Goal: Task Accomplishment & Management: Manage account settings

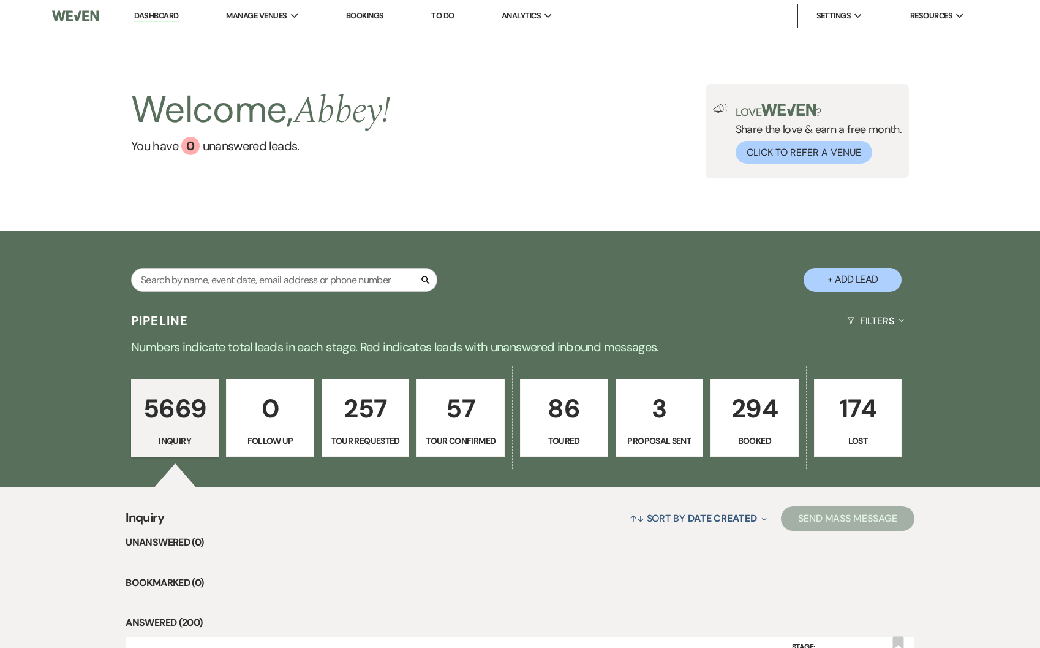
click at [144, 19] on link "Dashboard" at bounding box center [156, 16] width 44 height 12
click at [751, 406] on p "294" at bounding box center [755, 408] width 72 height 41
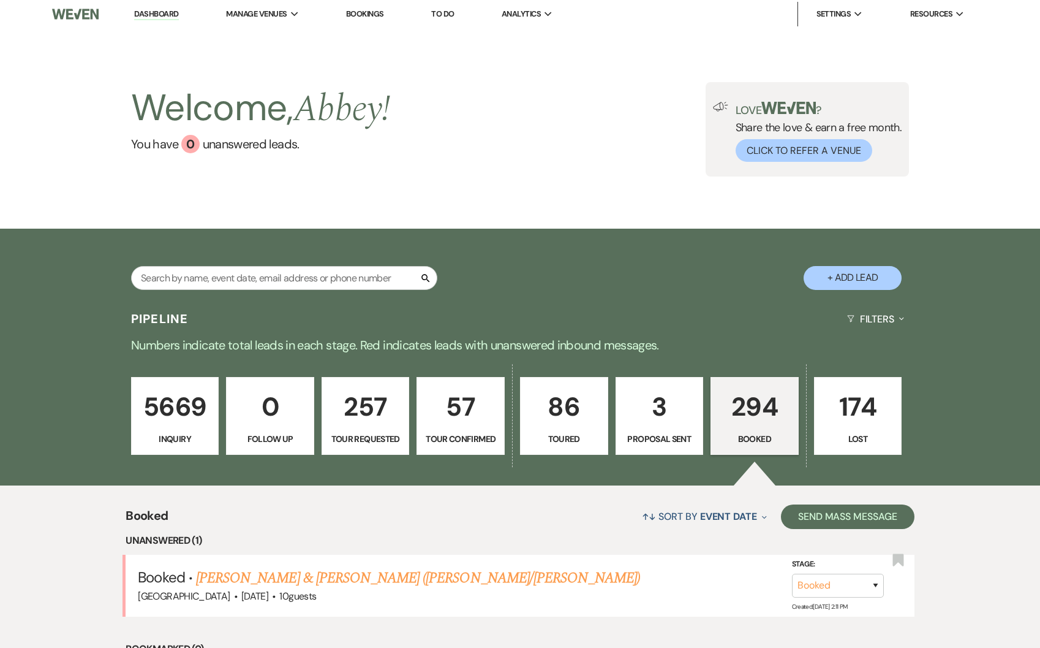
scroll to position [2, 0]
click at [234, 270] on input "text" at bounding box center [284, 277] width 306 height 24
type input "ben"
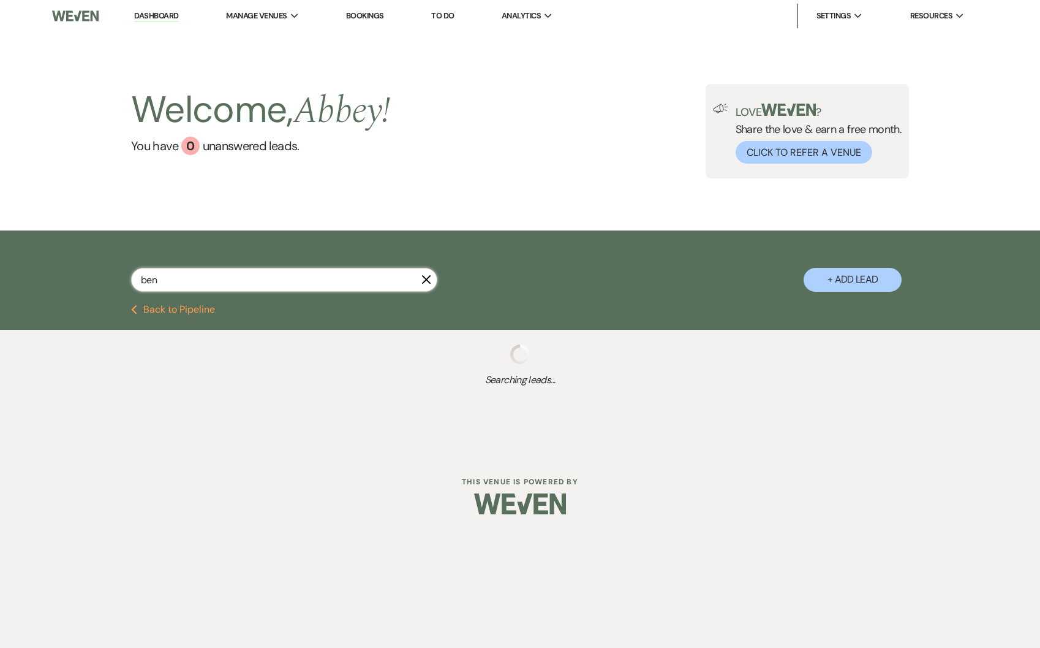
select select "5"
select select "4"
select select "8"
select select "5"
select select "8"
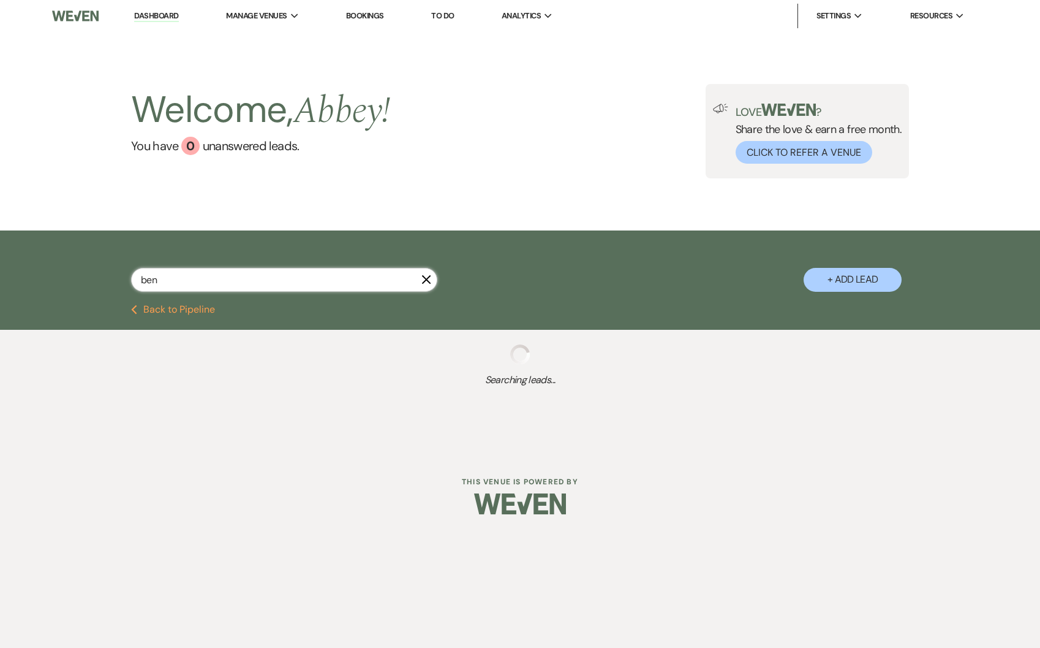
select select "5"
select select "2"
select select "8"
select select "6"
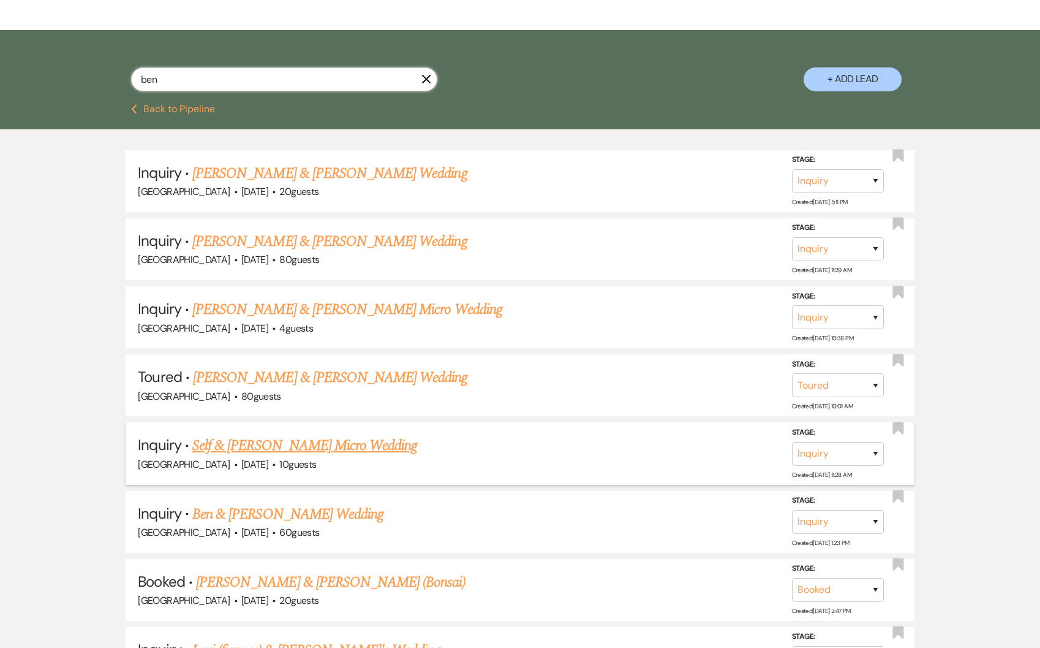
scroll to position [205, 0]
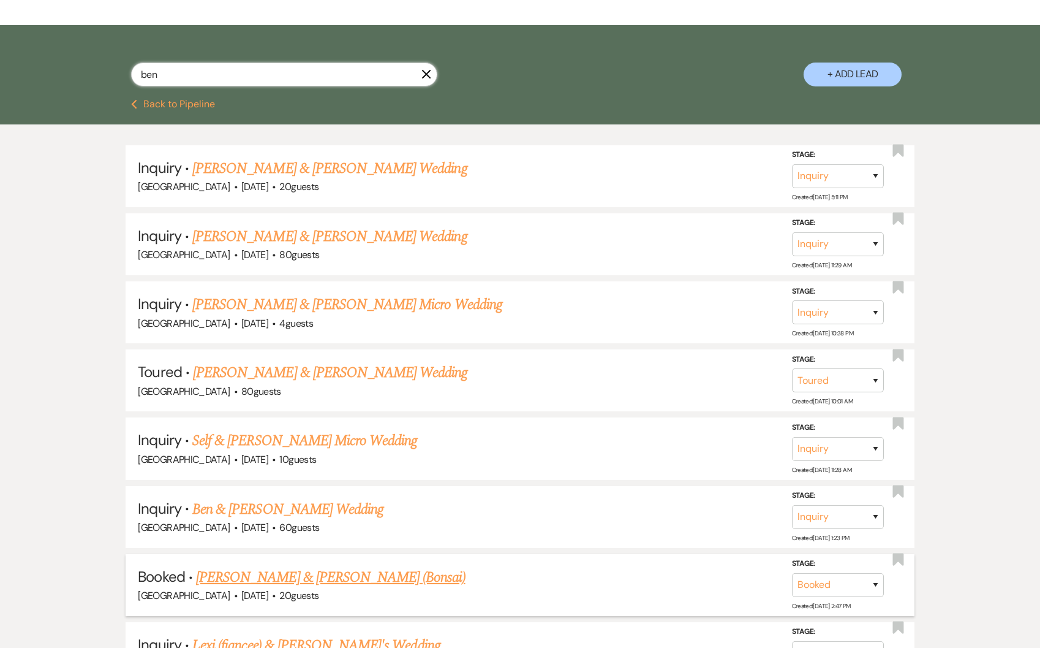
type input "ben"
click at [328, 576] on link "Lesly Morales & Ben East (Bonsai)" at bounding box center [331, 577] width 270 height 22
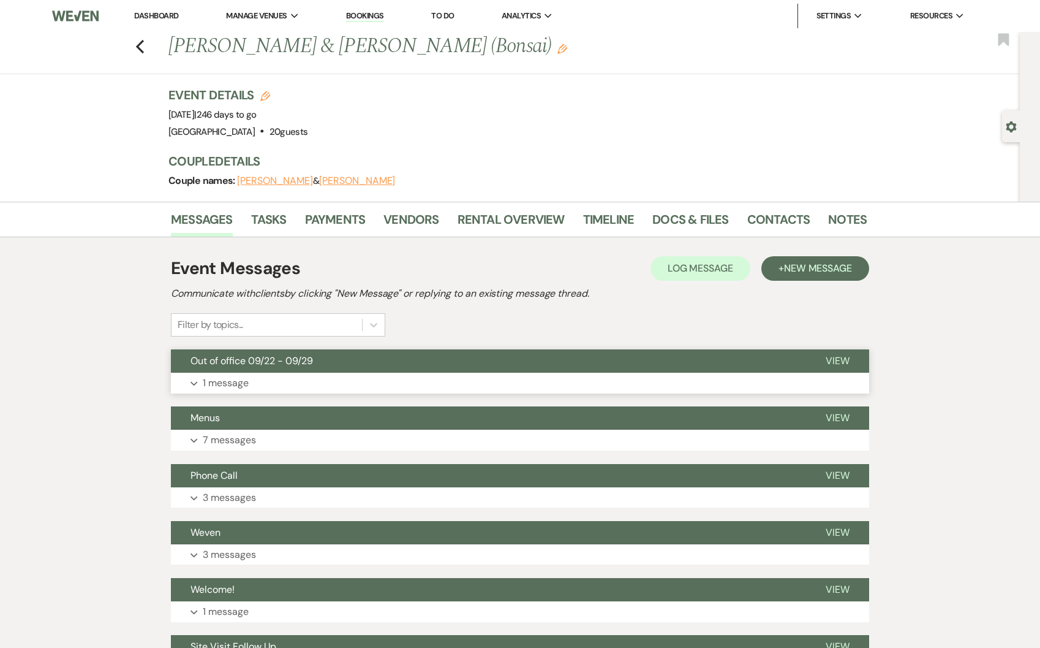
click at [268, 383] on button "Expand 1 message" at bounding box center [520, 382] width 698 height 21
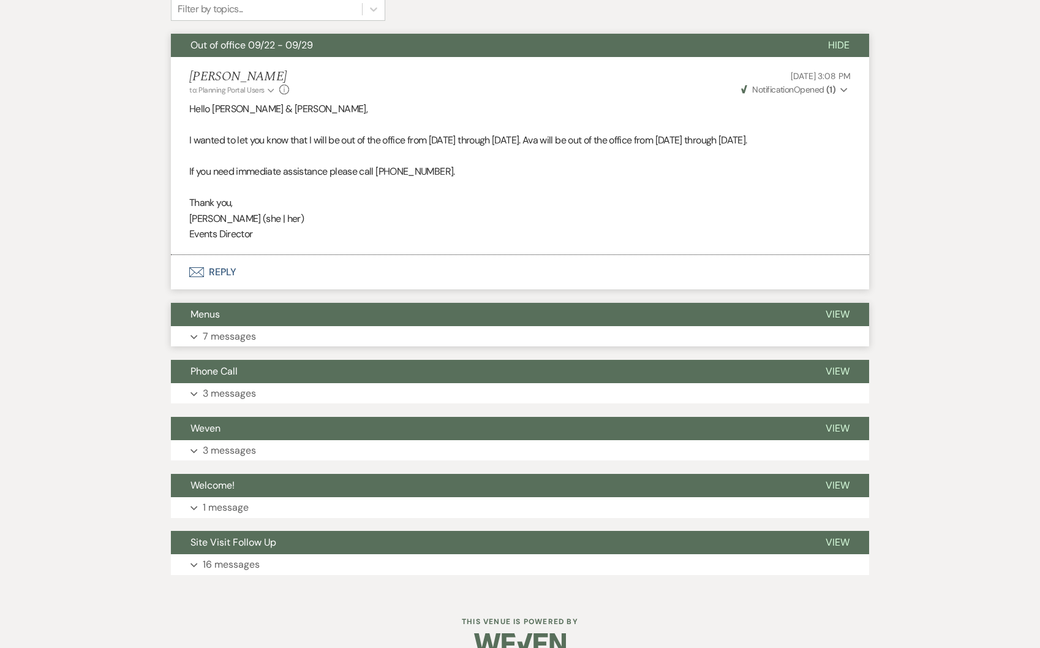
click at [225, 341] on button "Expand 7 messages" at bounding box center [520, 336] width 698 height 21
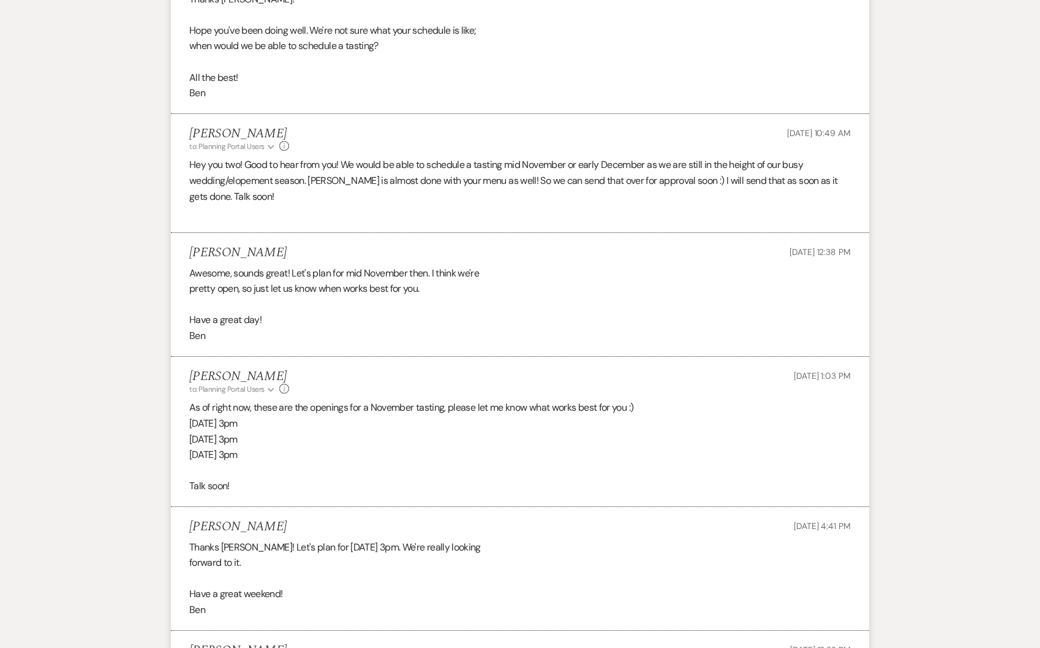
scroll to position [1348, 0]
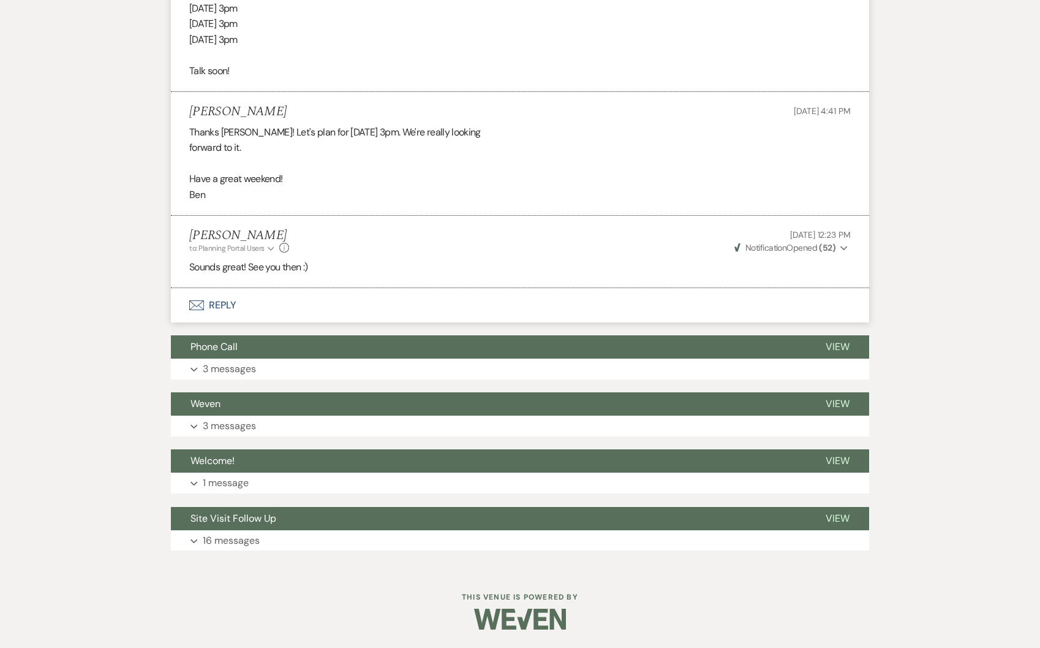
click at [259, 314] on button "Envelope Reply" at bounding box center [520, 305] width 698 height 34
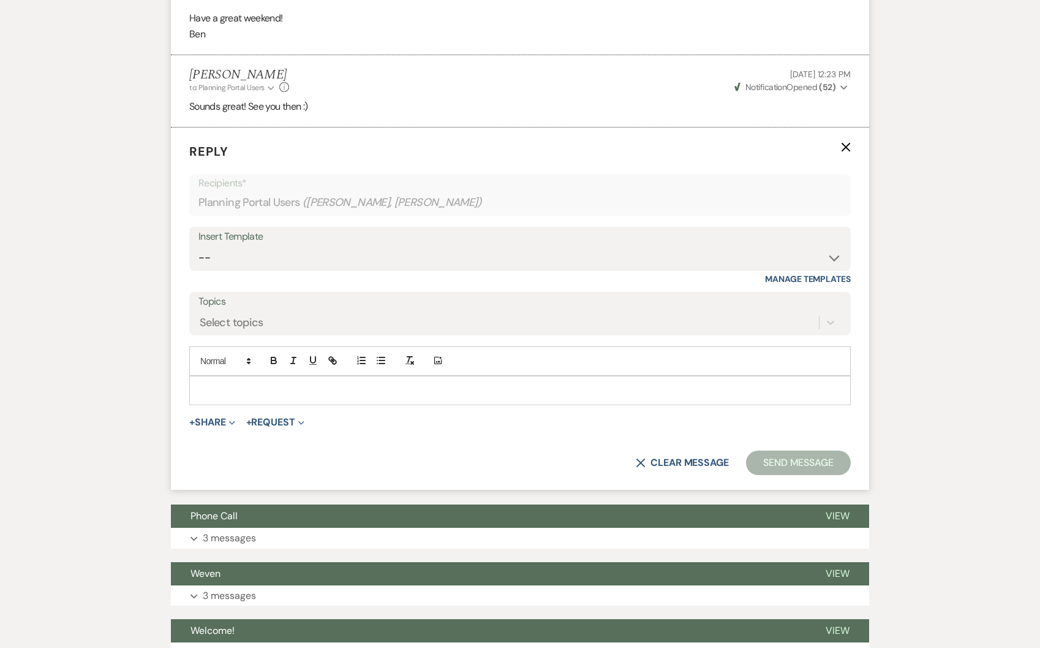
scroll to position [1498, 0]
click at [287, 396] on p at bounding box center [520, 389] width 642 height 13
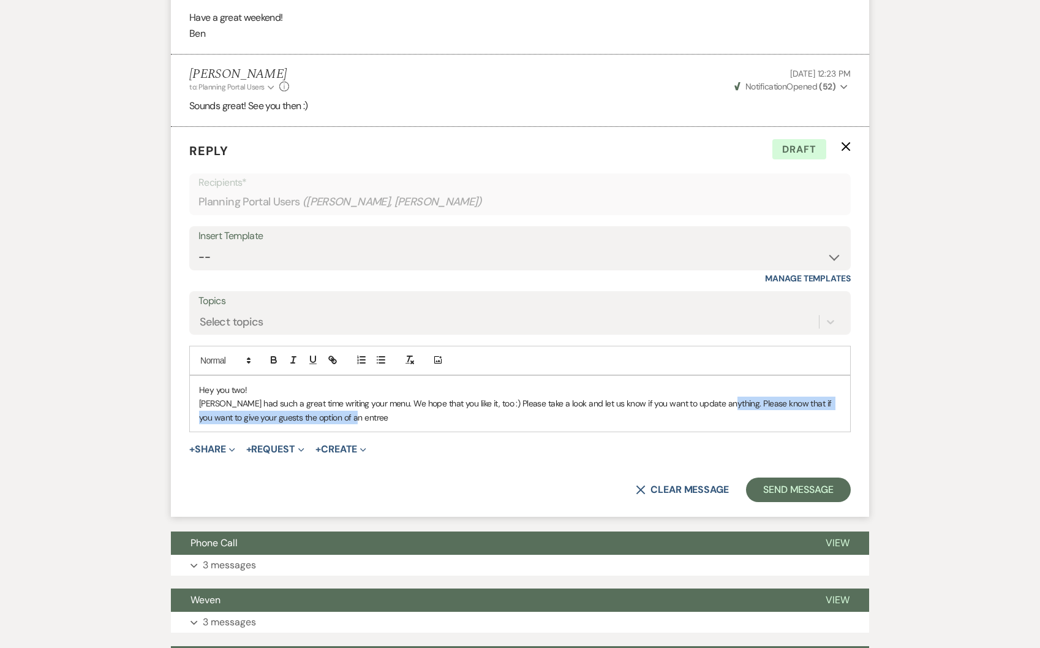
drag, startPoint x: 385, startPoint y: 435, endPoint x: 723, endPoint y: 422, distance: 338.4
click at [723, 422] on p "Manny had such a great time writing your menu. We hope that you like it, too :)…" at bounding box center [520, 410] width 642 height 28
click at [725, 418] on p "Manny had such a great time writing your menu. We hope that you like it, too :)…" at bounding box center [520, 410] width 642 height 28
click at [726, 418] on p "Manny had such a great time writing your menu. We hope that you like it, too :)…" at bounding box center [520, 410] width 642 height 28
click at [725, 419] on p "Manny had such a great time writing your menu. We hope that you like it, too :)…" at bounding box center [520, 410] width 642 height 28
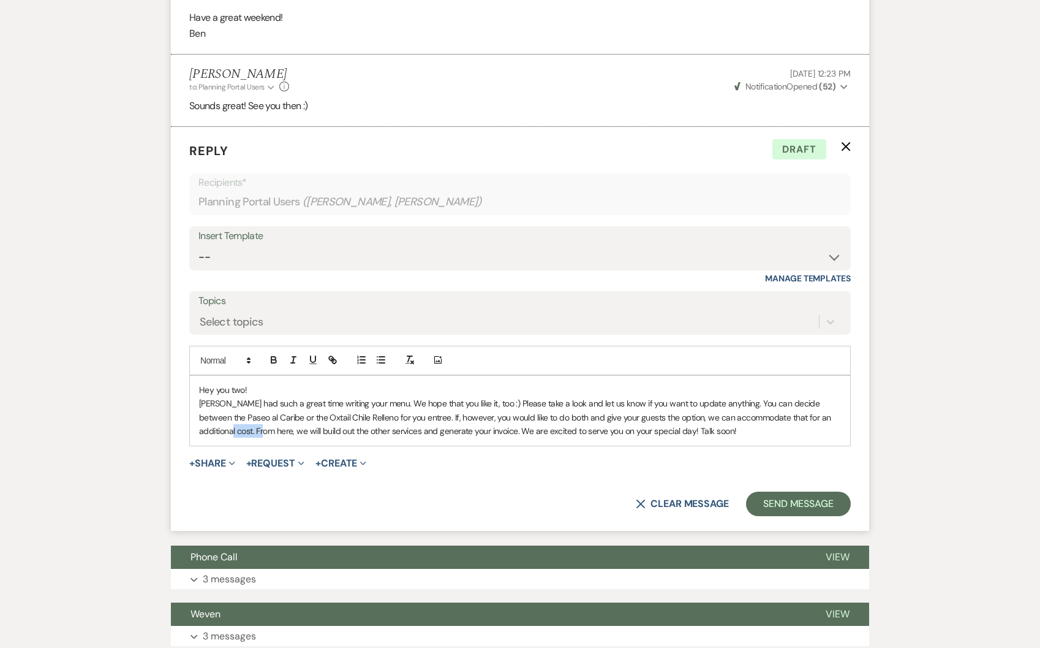
drag, startPoint x: 238, startPoint y: 446, endPoint x: 195, endPoint y: 447, distance: 42.9
click at [195, 445] on div "Hey you two! Manny had such a great time writing your menu. We hope that you li…" at bounding box center [520, 411] width 660 height 70
click at [763, 437] on p "Manny had such a great time writing your menu. We hope that you like it, too :)…" at bounding box center [520, 416] width 642 height 41
click at [225, 468] on button "+ Share Expand" at bounding box center [212, 463] width 46 height 10
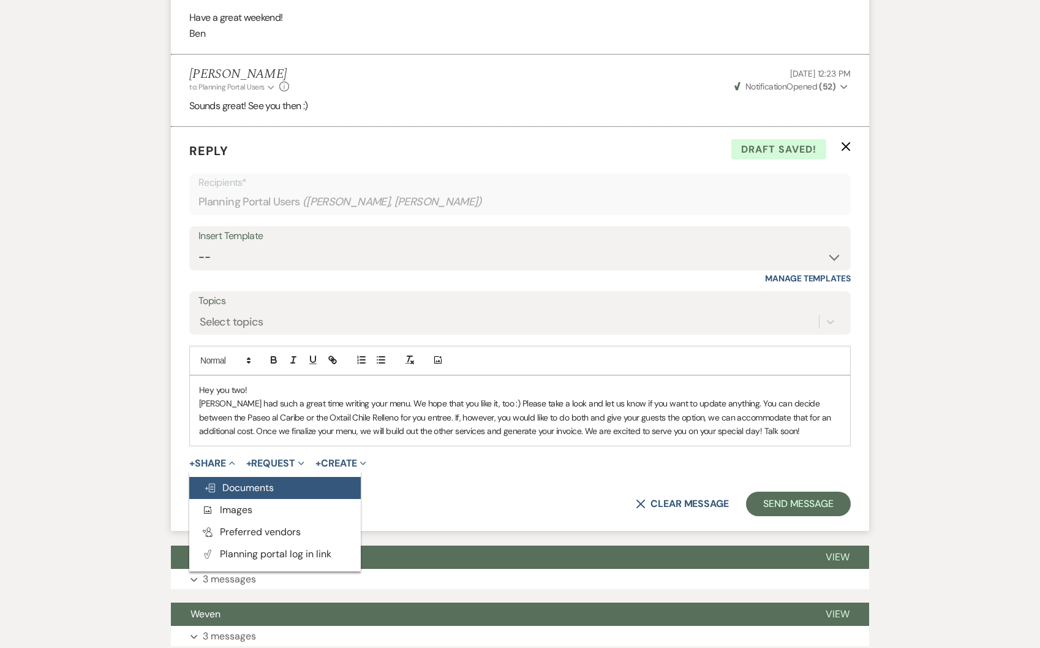
click at [233, 494] on span "Doc Upload Documents" at bounding box center [239, 487] width 70 height 13
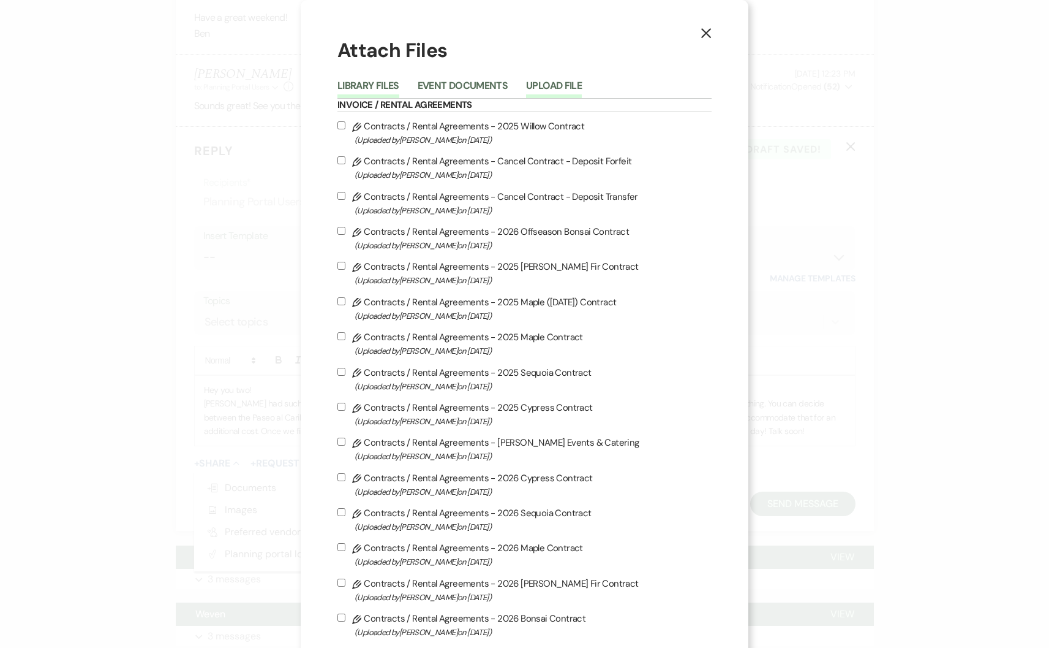
click at [554, 90] on button "Upload File" at bounding box center [554, 89] width 56 height 17
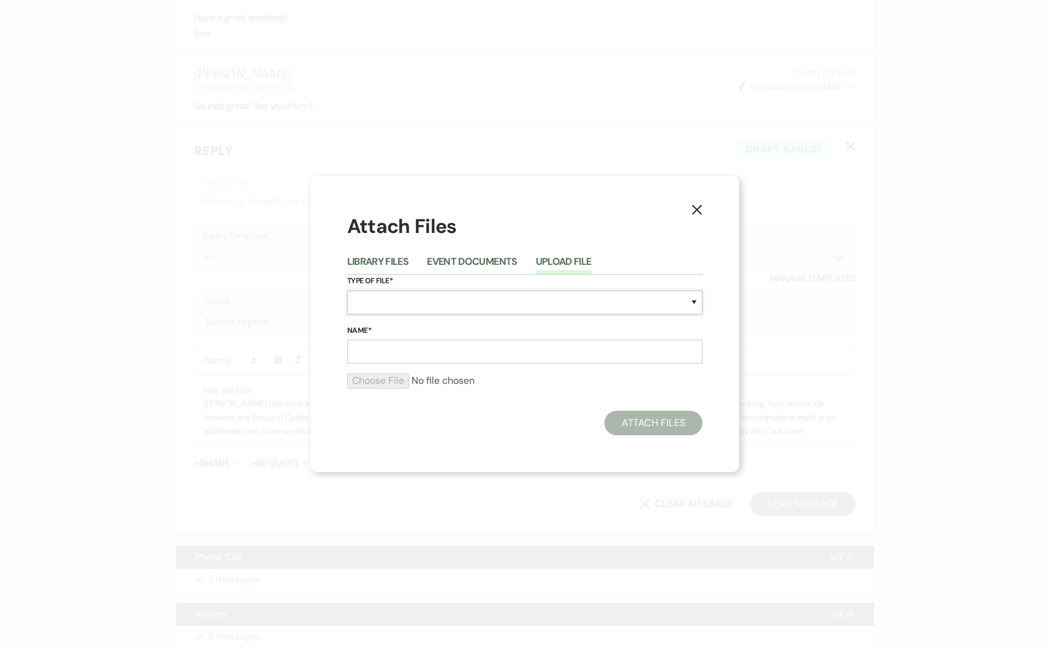
click at [396, 299] on select "Special Event Insurance Vendor Certificate of Insurance Contracts / Rental Agre…" at bounding box center [524, 302] width 355 height 24
select select "66"
click at [407, 358] on input "Name*" at bounding box center [524, 351] width 355 height 24
type input "Bensley Menu!"
click at [396, 381] on input "file" at bounding box center [524, 380] width 355 height 15
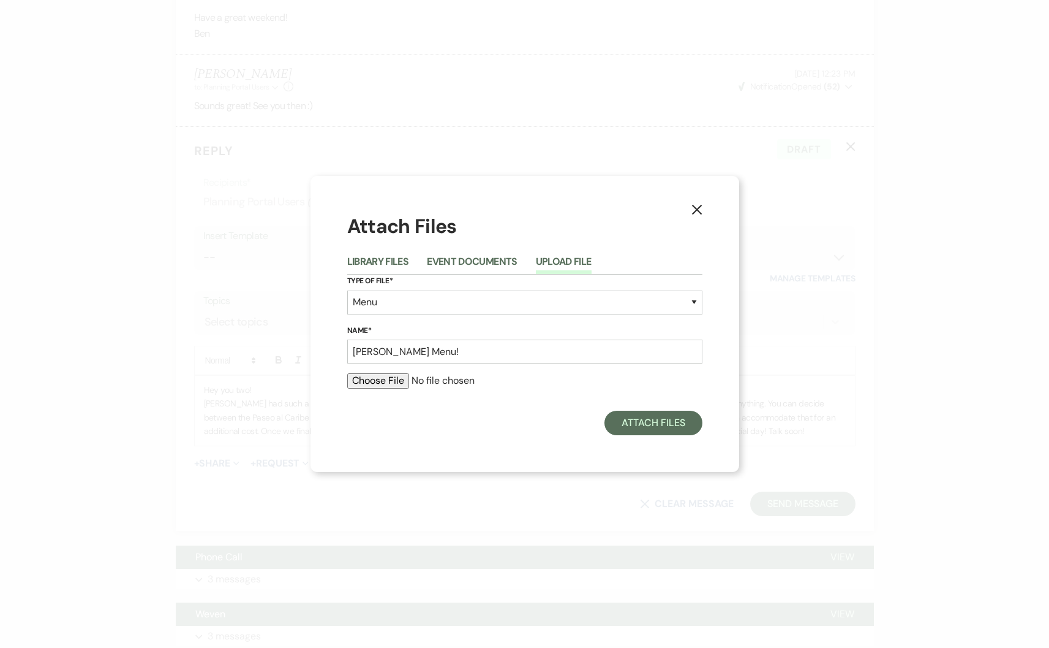
type input "C:\fakepath\Ben & Lesly 5222026.pdf"
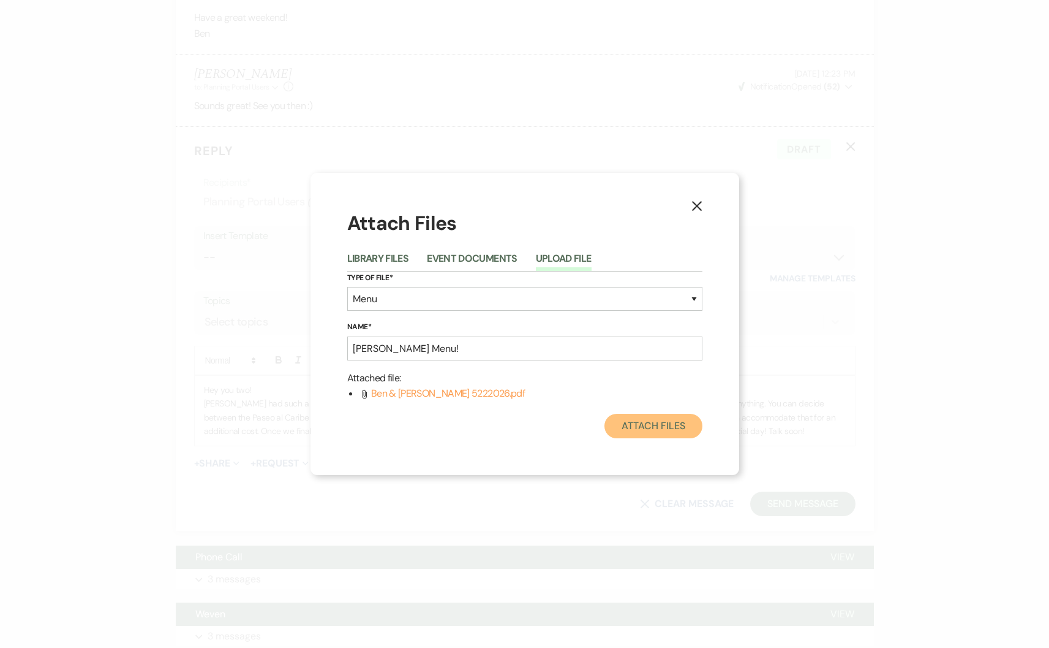
click at [679, 433] on button "Attach Files" at bounding box center [653, 426] width 97 height 25
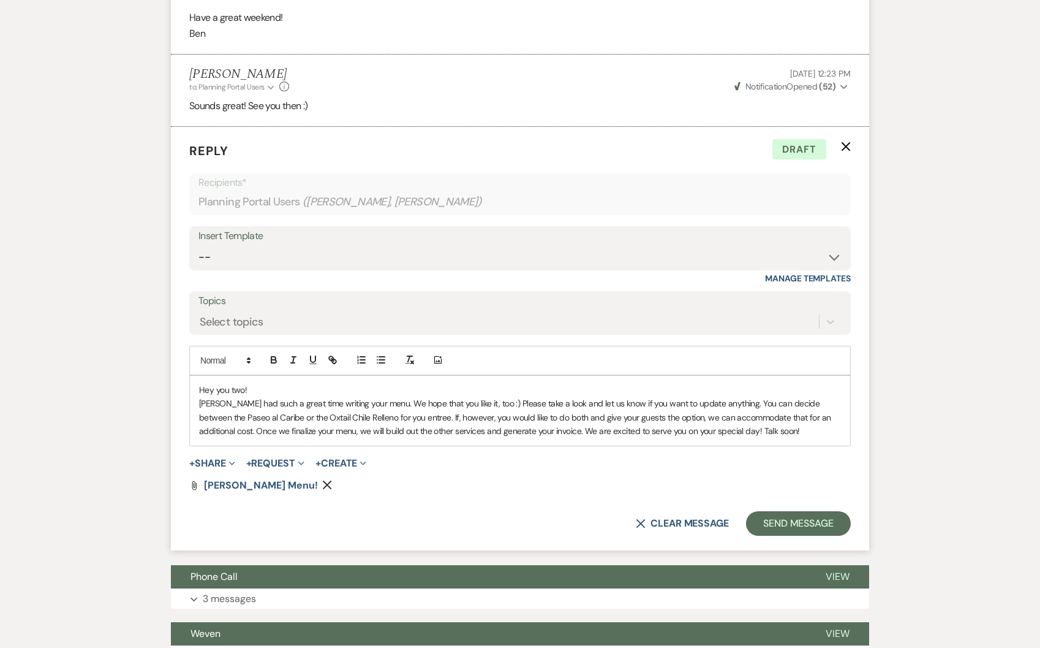
click at [766, 437] on p "Manny had such a great time writing your menu. We hope that you like it, too :)…" at bounding box center [520, 416] width 642 height 41
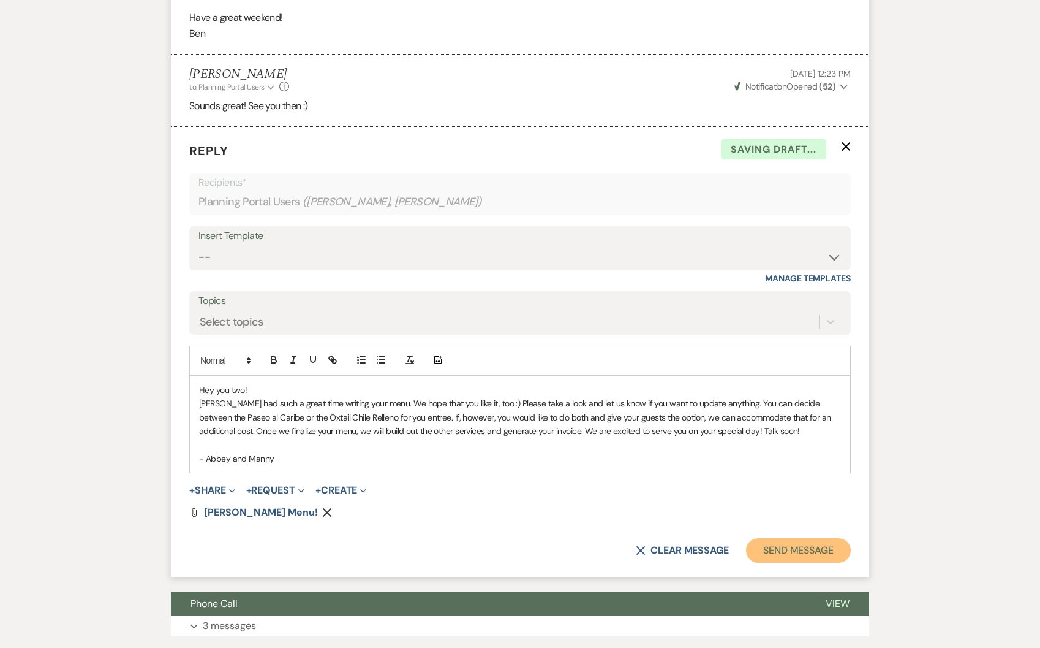
click at [796, 562] on button "Send Message" at bounding box center [798, 550] width 105 height 25
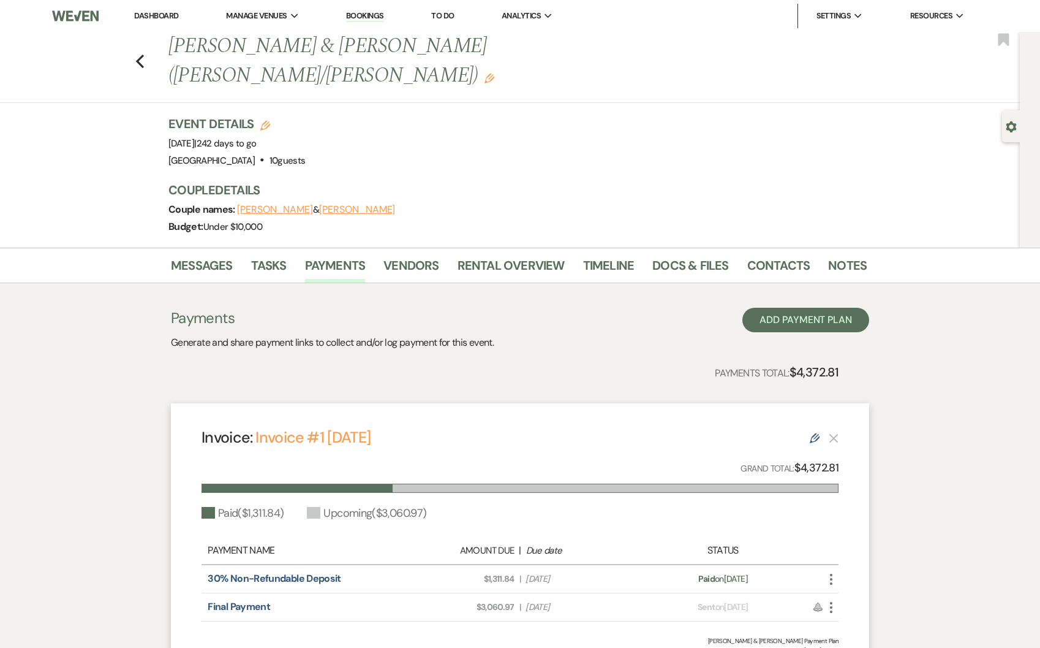
click at [123, 13] on ul "Dashboard Manage Venues Expand Treehouse Point Elopements at Treehouse Point Bo…" at bounding box center [549, 16] width 877 height 25
click at [142, 14] on link "Dashboard" at bounding box center [156, 15] width 44 height 10
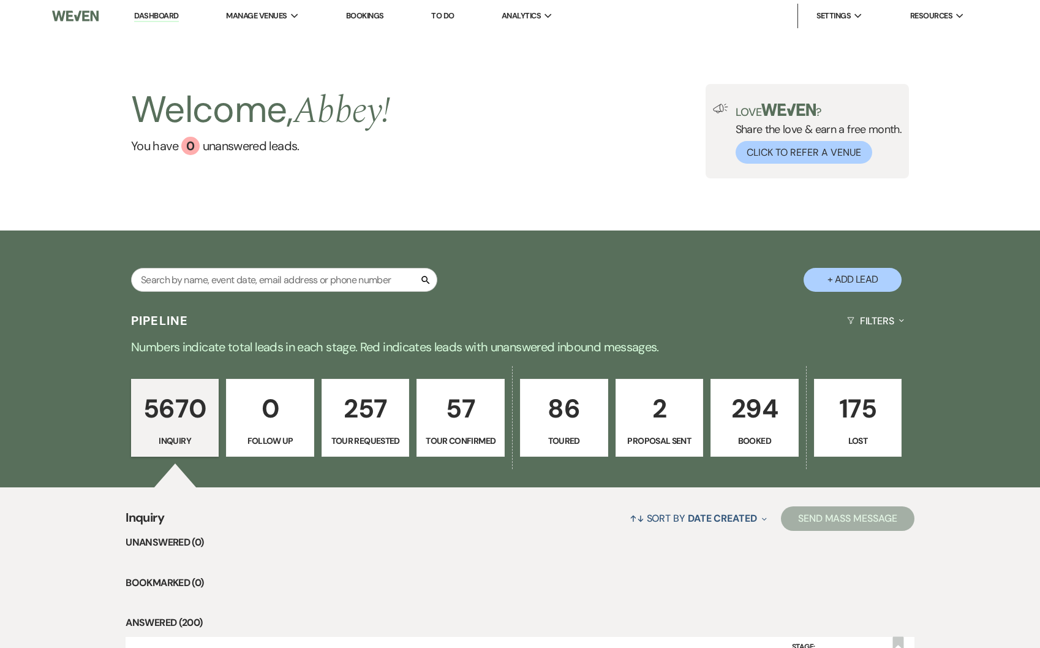
click at [774, 436] on p "Booked" at bounding box center [755, 440] width 72 height 13
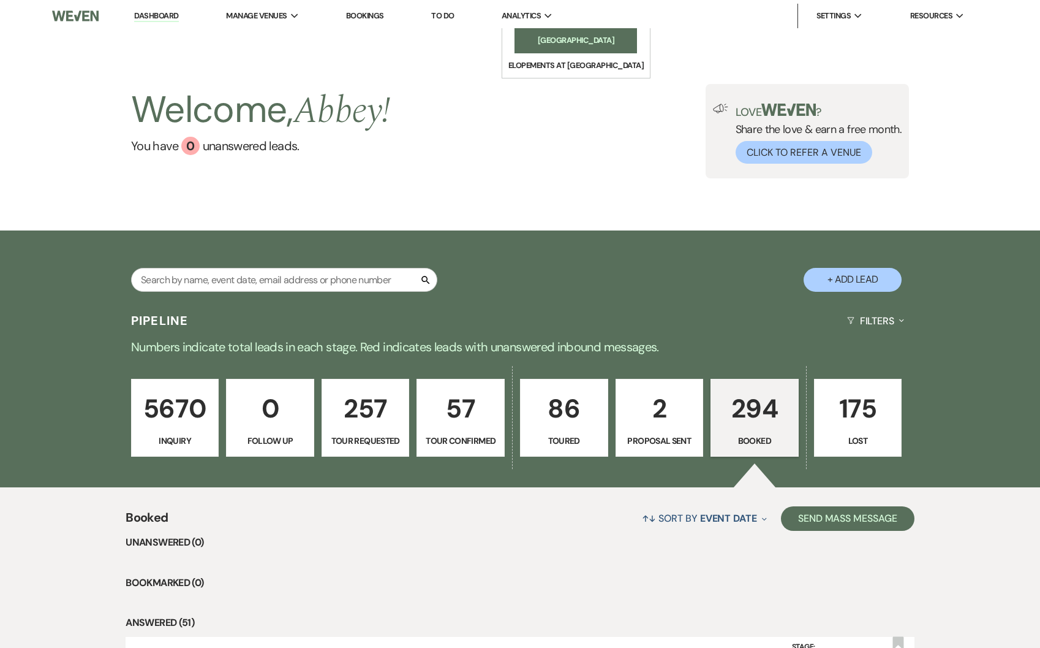
click at [542, 48] on link "[GEOGRAPHIC_DATA]" at bounding box center [576, 40] width 123 height 25
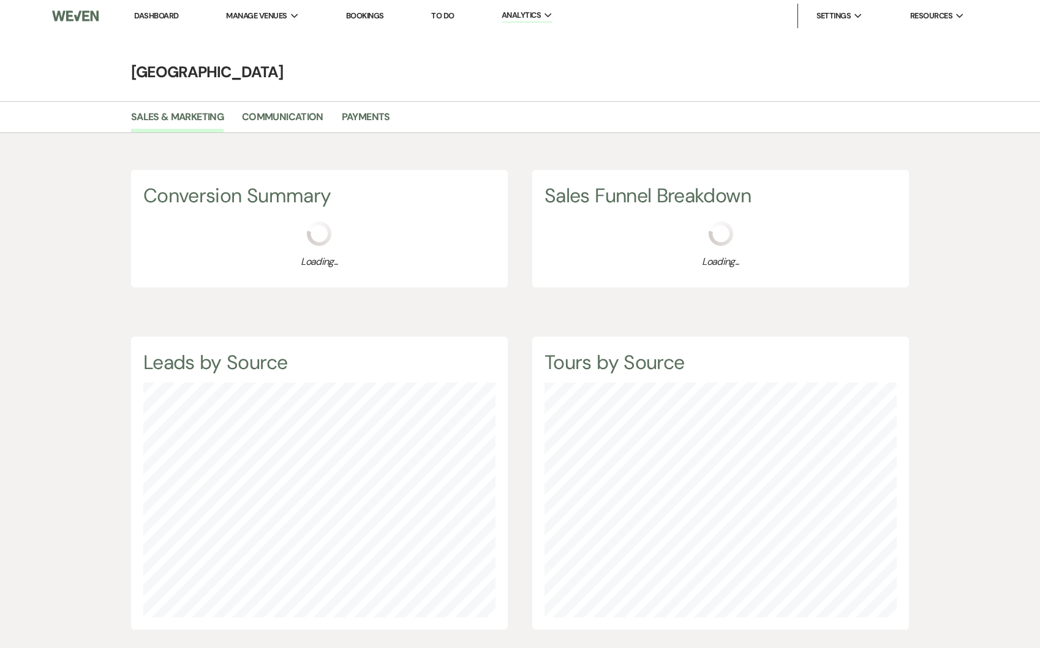
scroll to position [648, 1040]
click at [364, 118] on link "Payments" at bounding box center [366, 120] width 48 height 23
select select "2025"
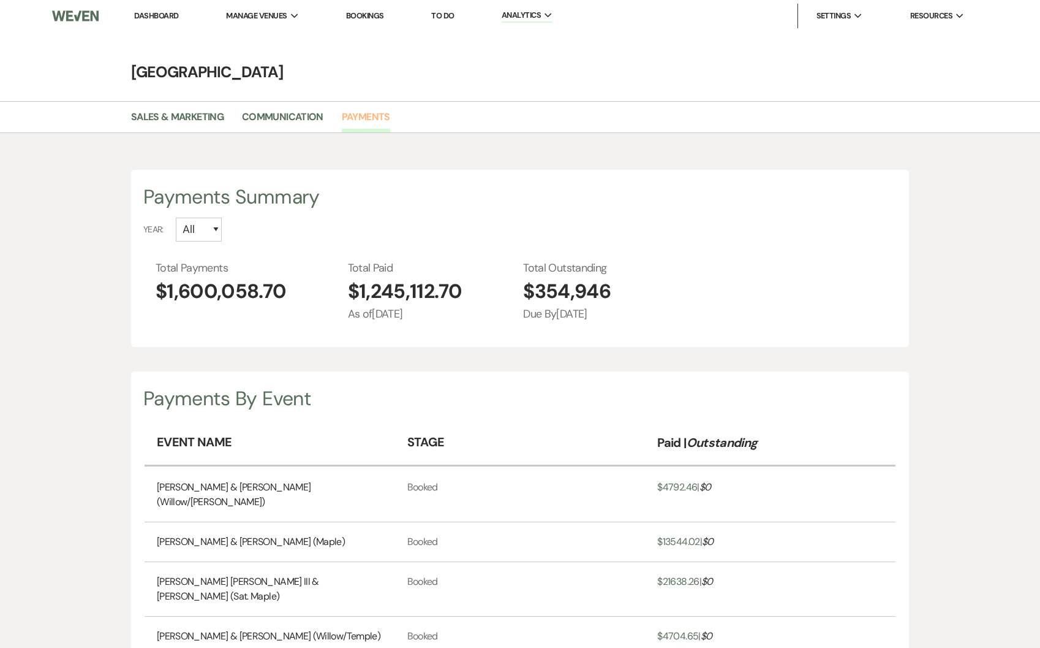
scroll to position [648, 1040]
click at [200, 229] on select "All 2026 2025 2024 2023 2022" at bounding box center [199, 229] width 46 height 24
select select "2025"
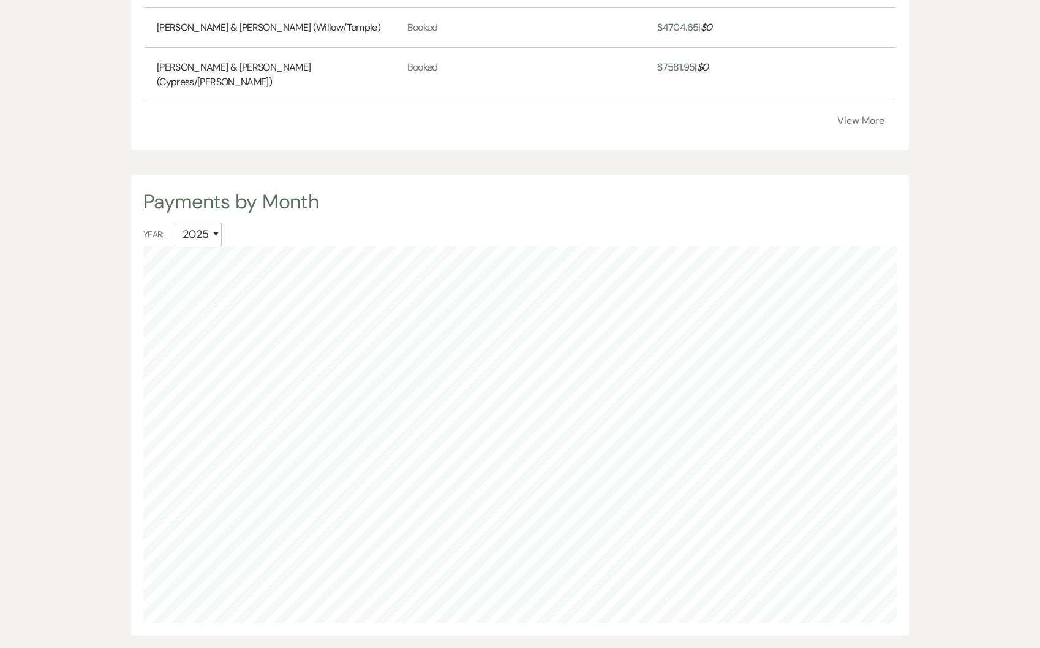
scroll to position [608, 0]
click at [201, 223] on select "All 2026 2025 2024 2023 2022" at bounding box center [199, 235] width 46 height 24
click at [191, 223] on select "All 2026 2025 2024 2023 2022" at bounding box center [199, 235] width 46 height 24
select select "2025"
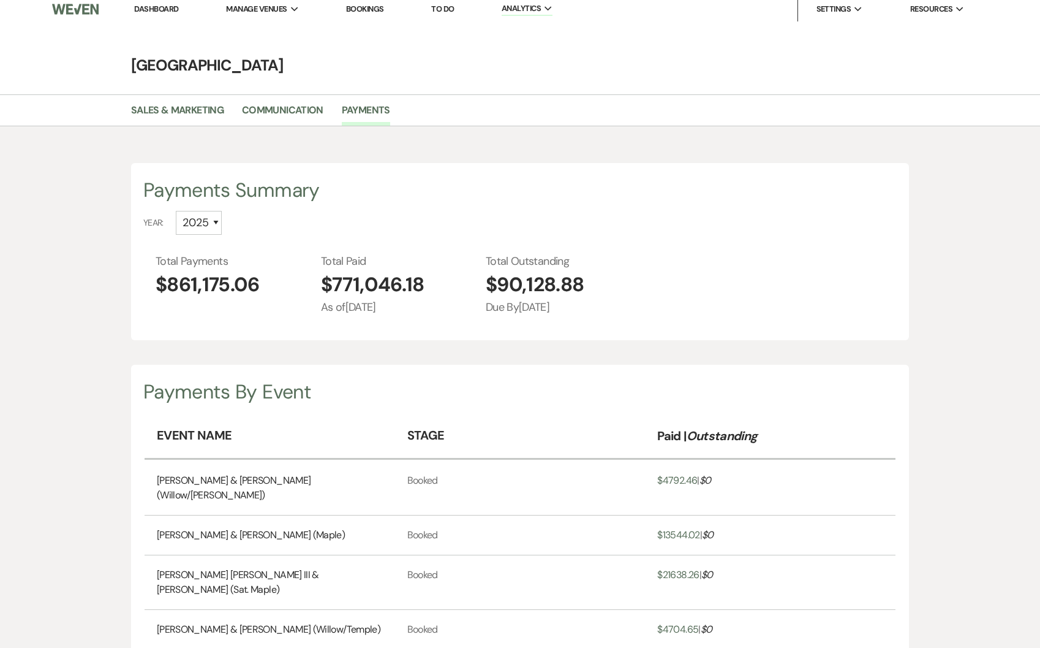
scroll to position [0, 0]
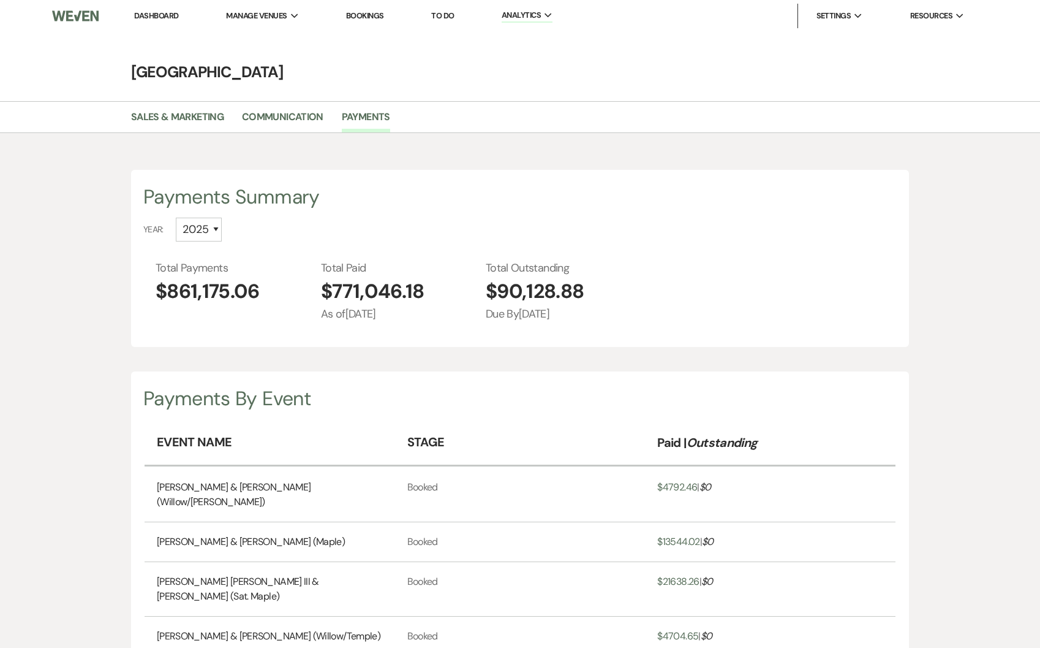
click at [168, 15] on link "Dashboard" at bounding box center [156, 15] width 44 height 10
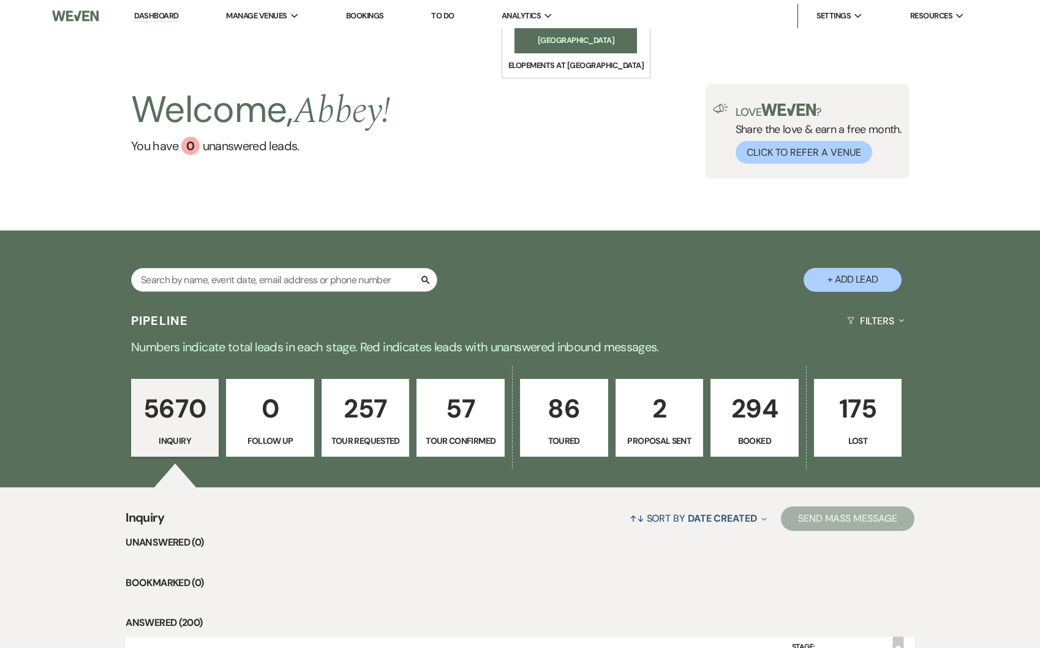
click at [555, 34] on link "[GEOGRAPHIC_DATA]" at bounding box center [576, 40] width 123 height 25
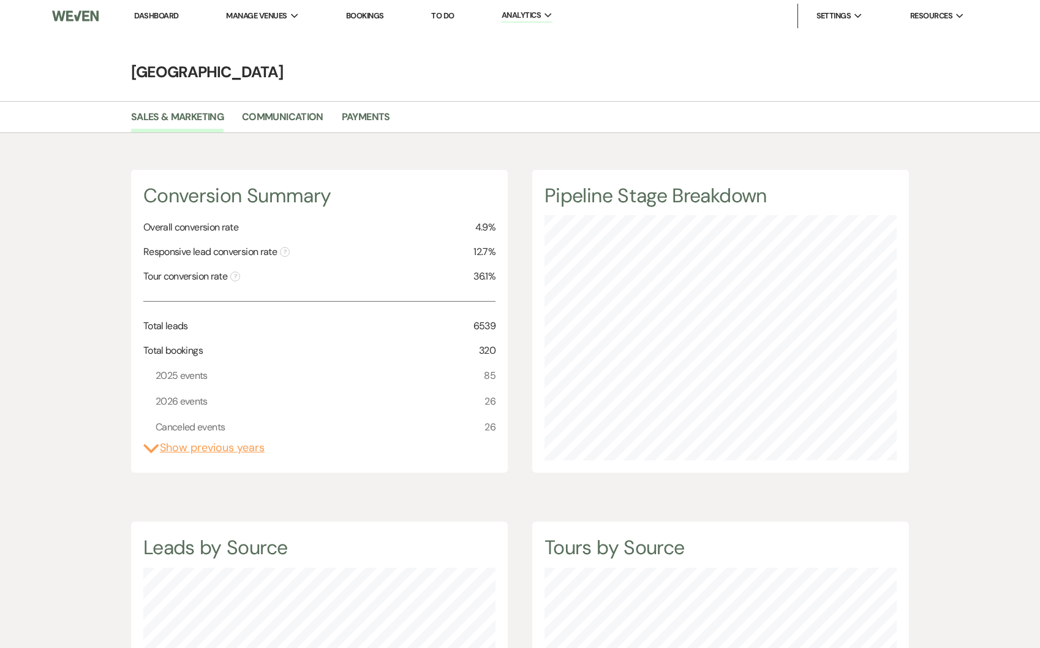
scroll to position [648, 1040]
click at [363, 119] on link "Payments" at bounding box center [366, 120] width 48 height 23
select select "2025"
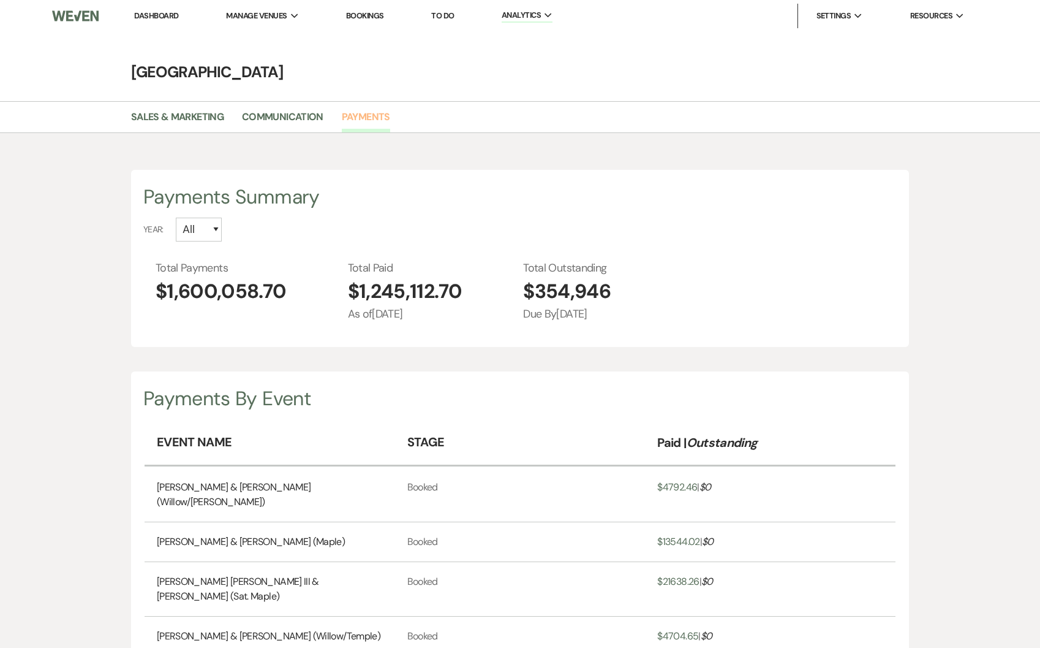
scroll to position [648, 1040]
click at [185, 227] on select "All 2026 2025 2024 2023 2022" at bounding box center [199, 229] width 46 height 24
select select "2025"
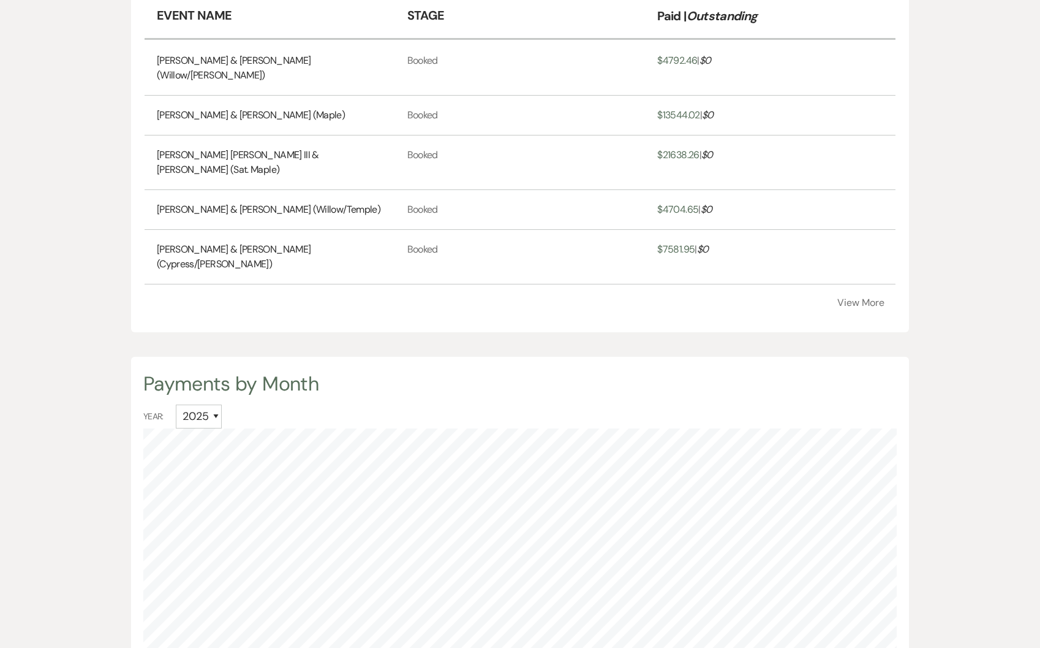
scroll to position [345, 0]
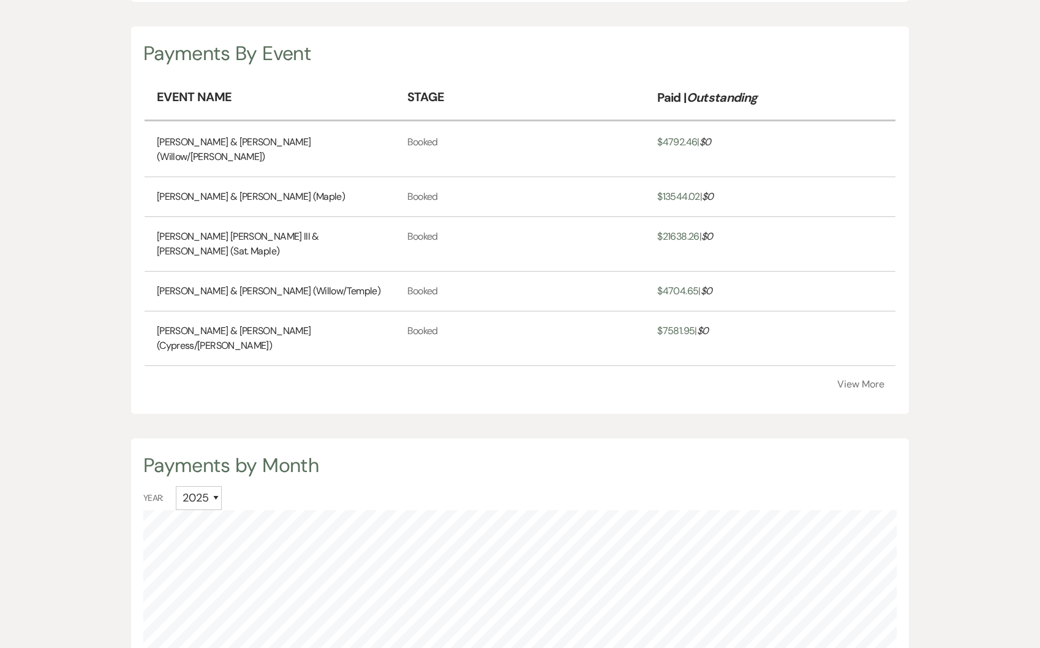
click at [863, 379] on button "View More" at bounding box center [860, 384] width 47 height 10
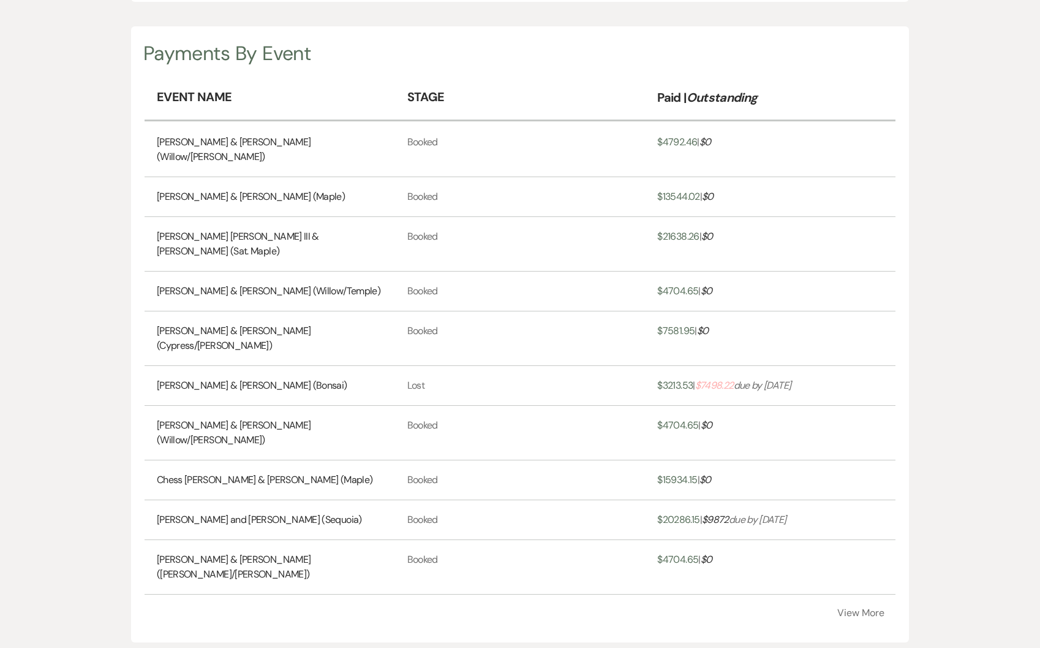
click at [725, 379] on span "$ 7498.22" at bounding box center [714, 385] width 39 height 13
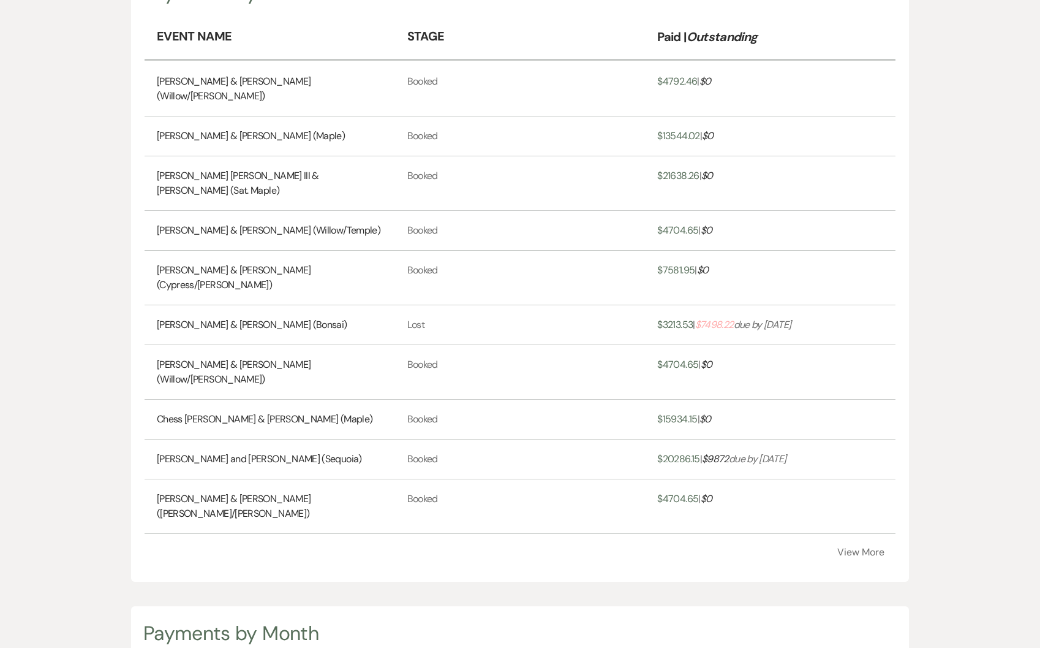
scroll to position [458, 0]
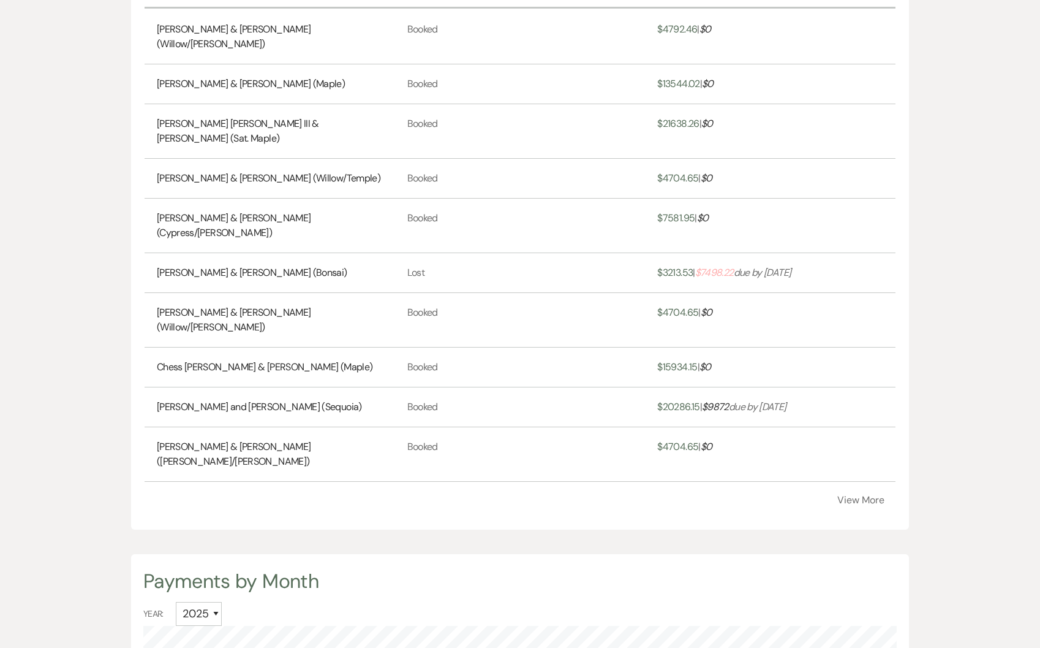
click at [861, 495] on button "View More" at bounding box center [860, 500] width 47 height 10
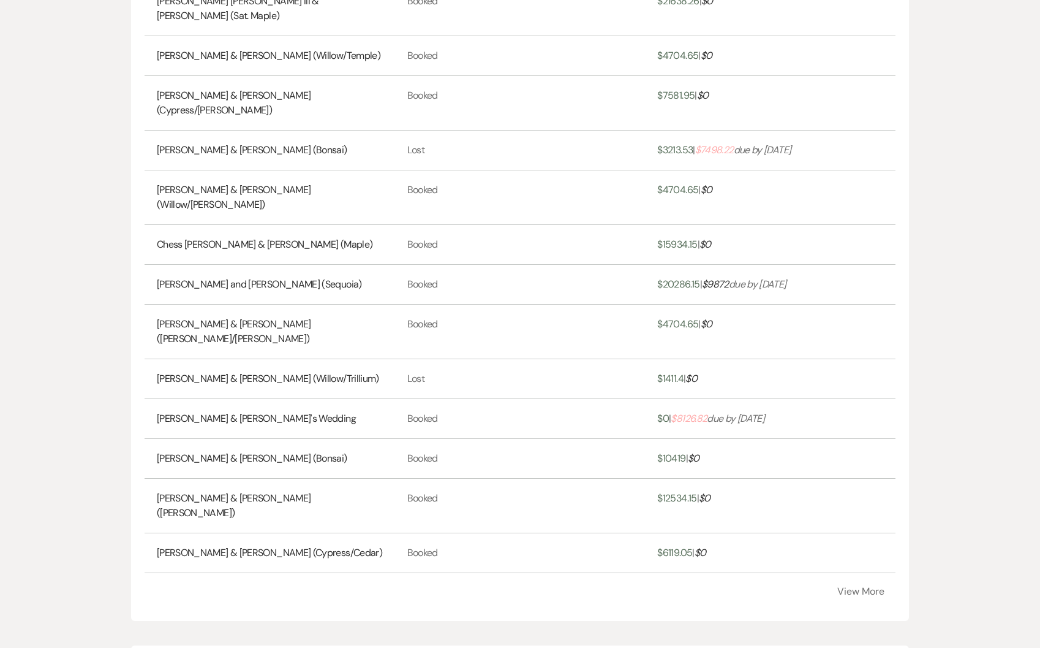
scroll to position [581, 0]
click at [765, 410] on icon "$ 8126.82 due by Aug 03 24" at bounding box center [718, 416] width 94 height 13
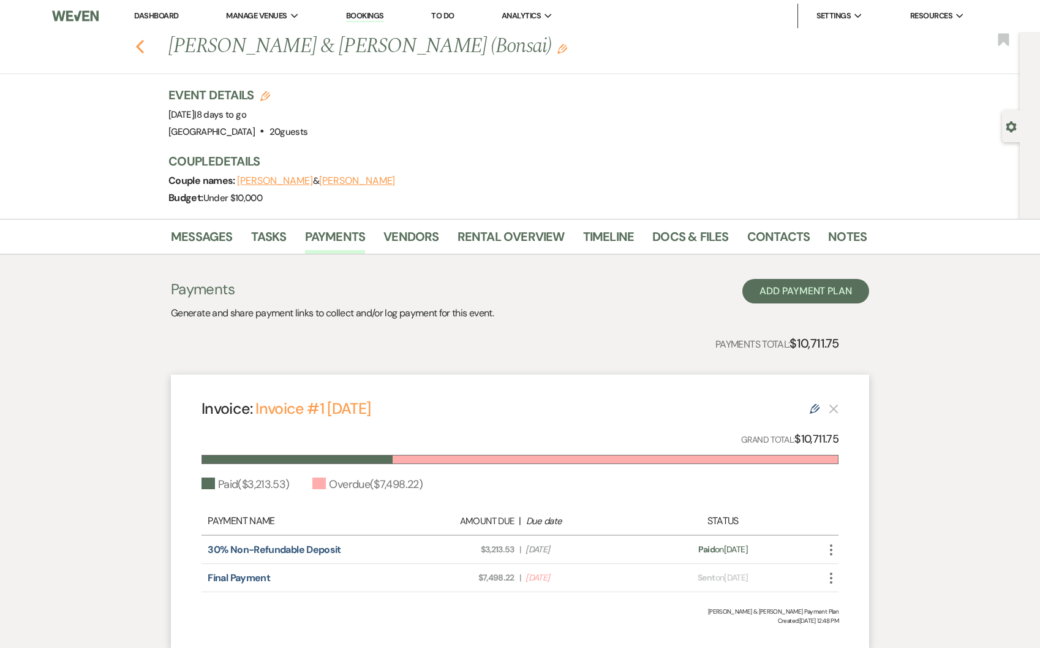
click at [145, 42] on icon "Previous" at bounding box center [139, 46] width 9 height 15
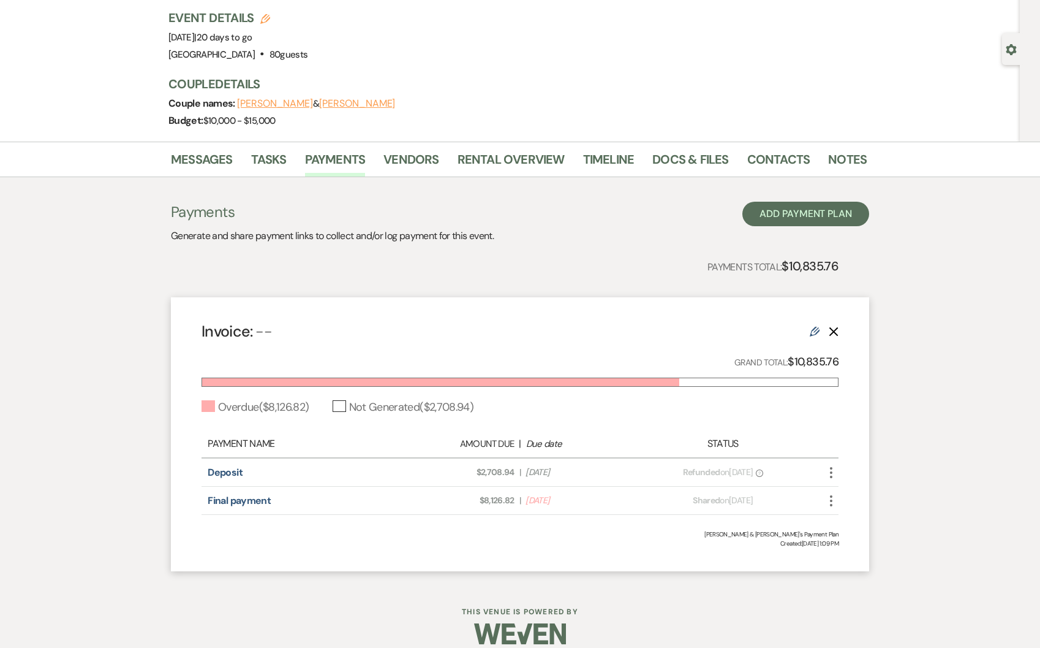
scroll to position [92, 0]
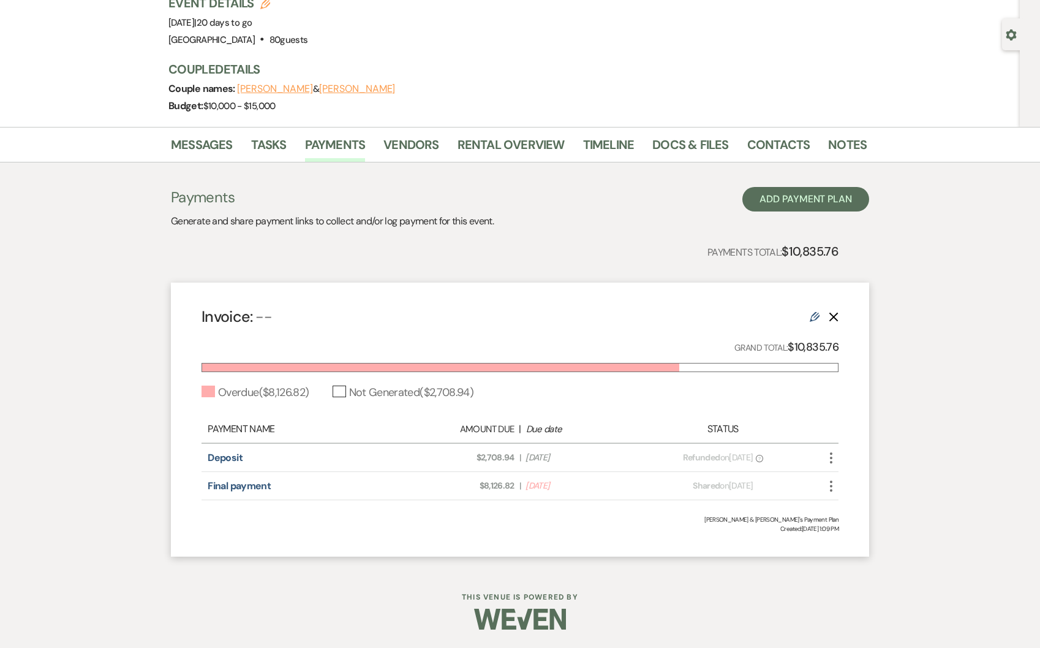
click at [830, 486] on use "button" at bounding box center [831, 485] width 2 height 11
click at [882, 581] on link "Pencil Edit" at bounding box center [886, 572] width 124 height 21
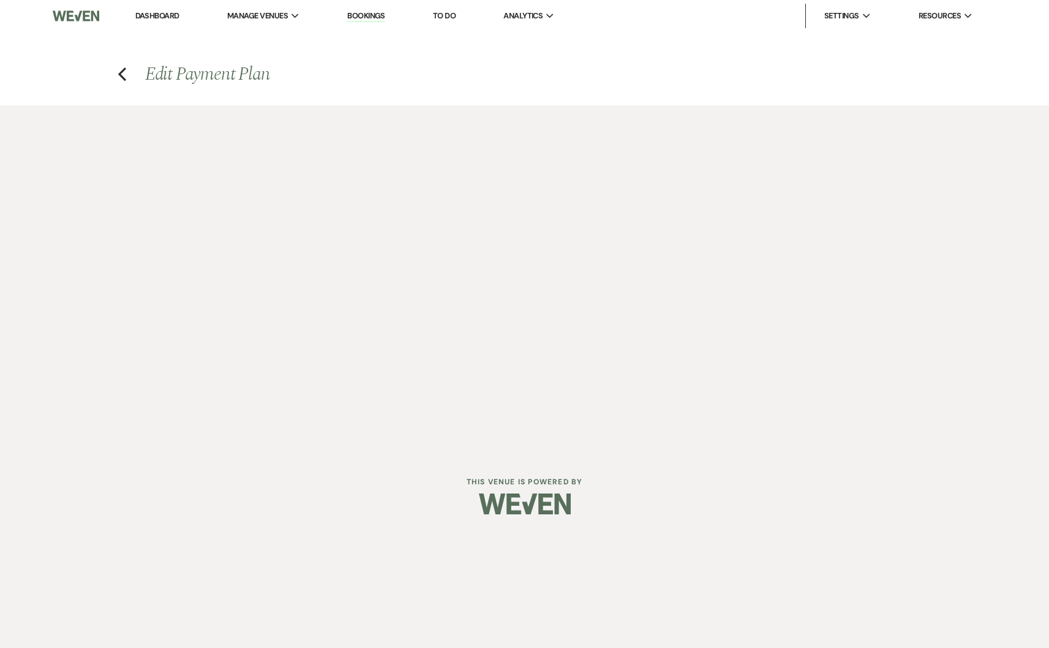
select select "1"
select select "2"
select select "percentage"
select select "true"
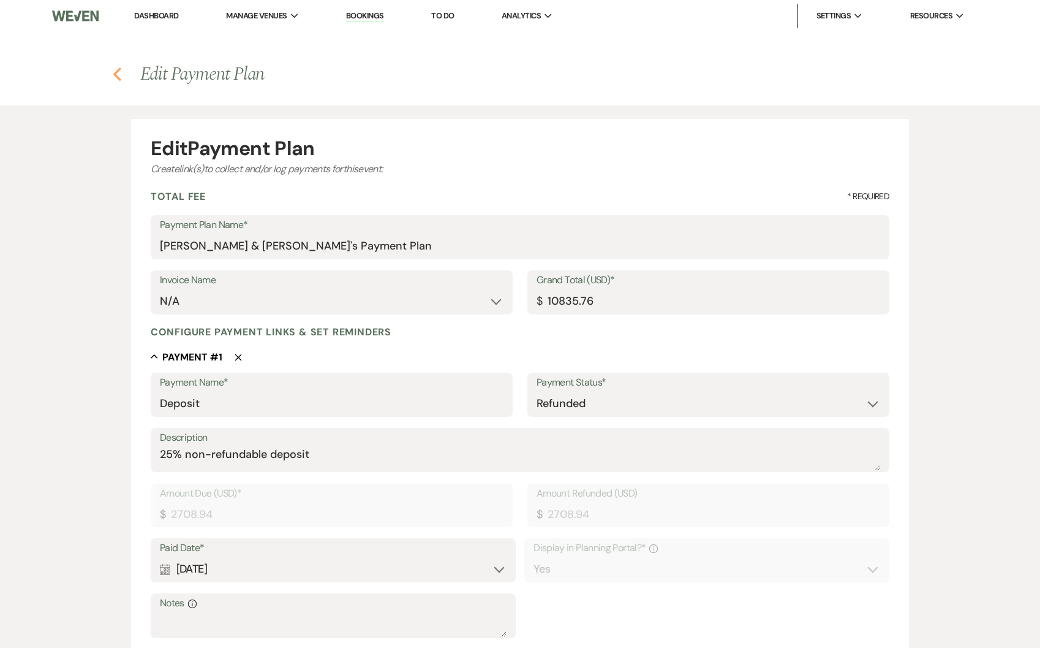
click at [113, 67] on icon "Previous" at bounding box center [117, 74] width 9 height 15
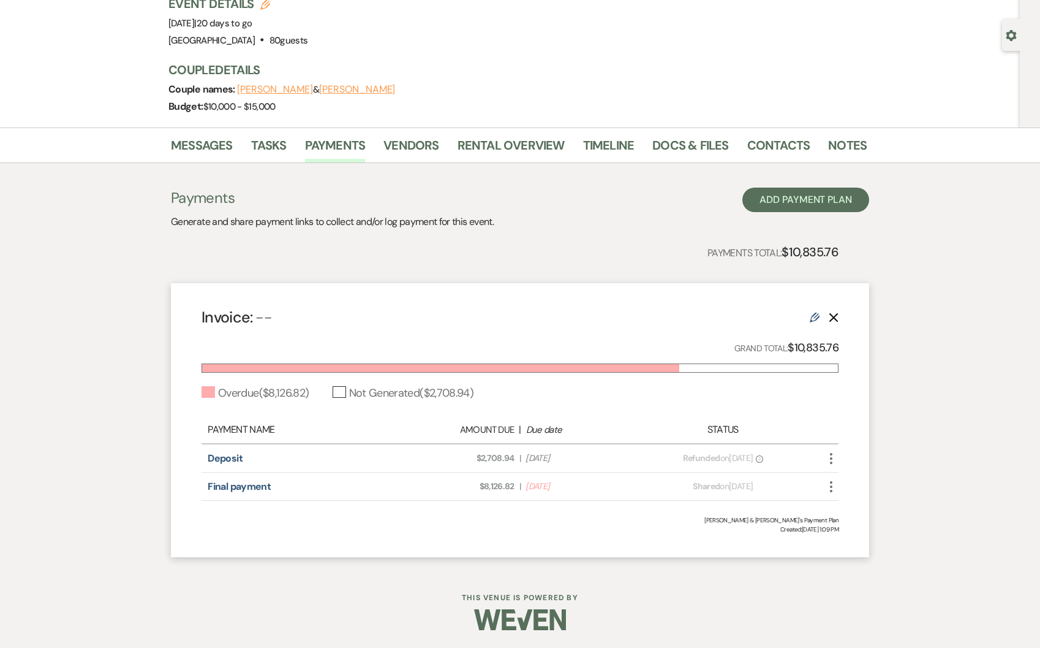
scroll to position [92, 0]
click at [504, 145] on link "Rental Overview" at bounding box center [511, 148] width 107 height 27
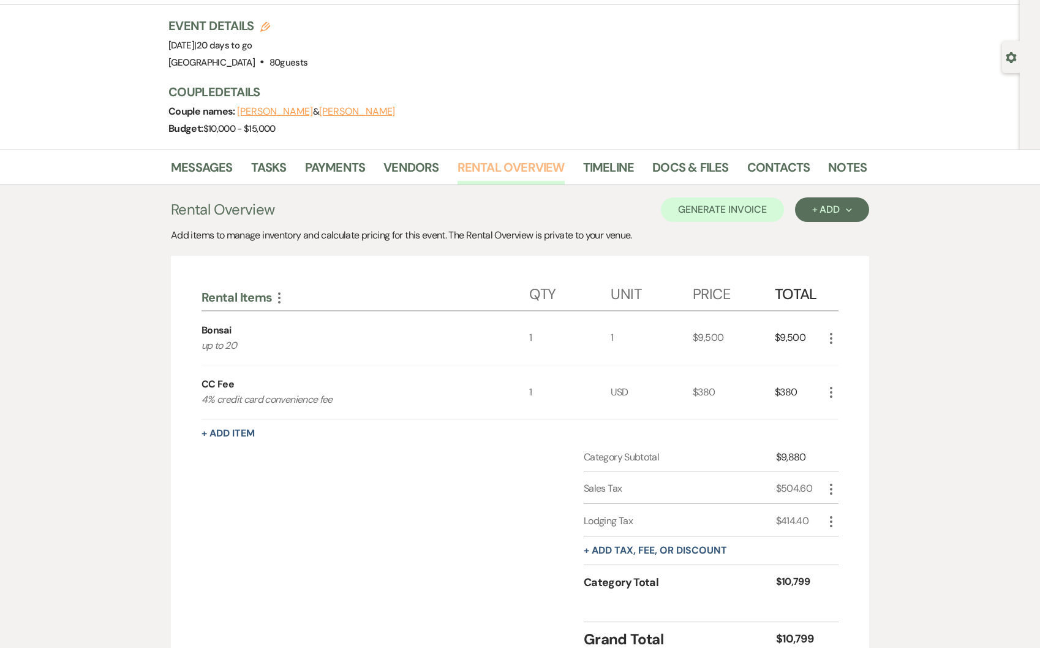
scroll to position [179, 0]
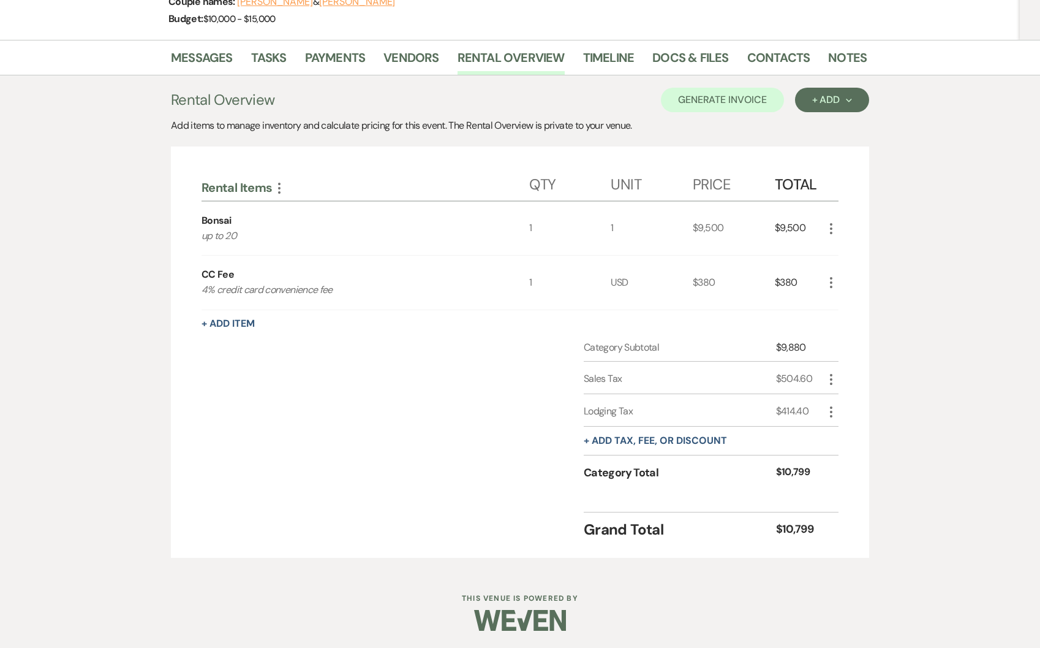
click at [833, 228] on icon "More" at bounding box center [831, 228] width 15 height 15
click at [860, 273] on button "X Delete" at bounding box center [857, 272] width 66 height 20
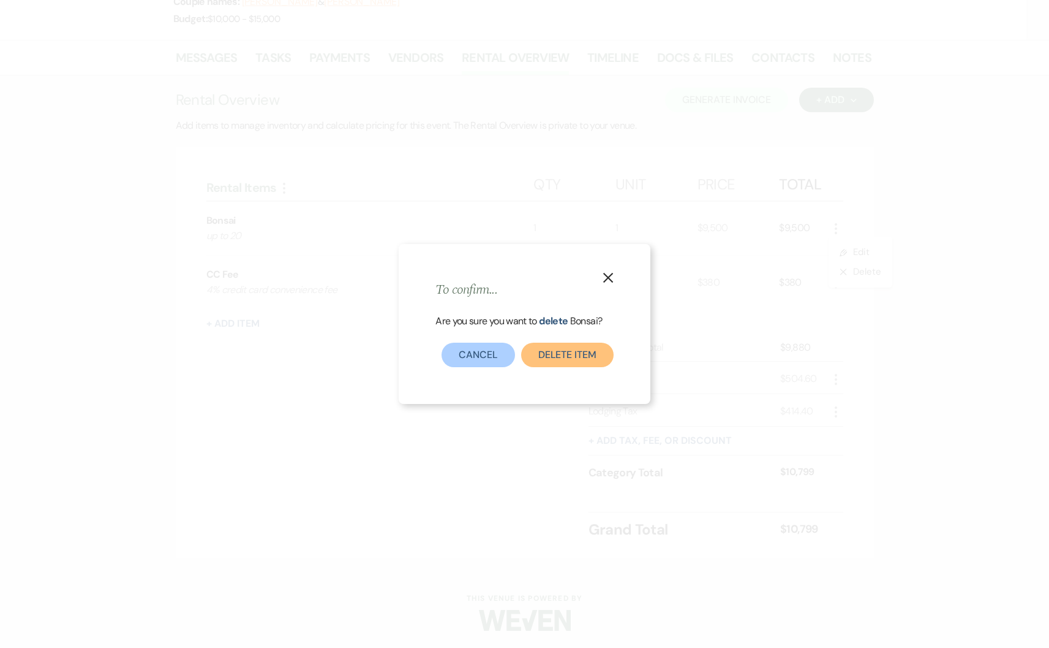
click at [560, 347] on button "Delete Item" at bounding box center [567, 354] width 93 height 25
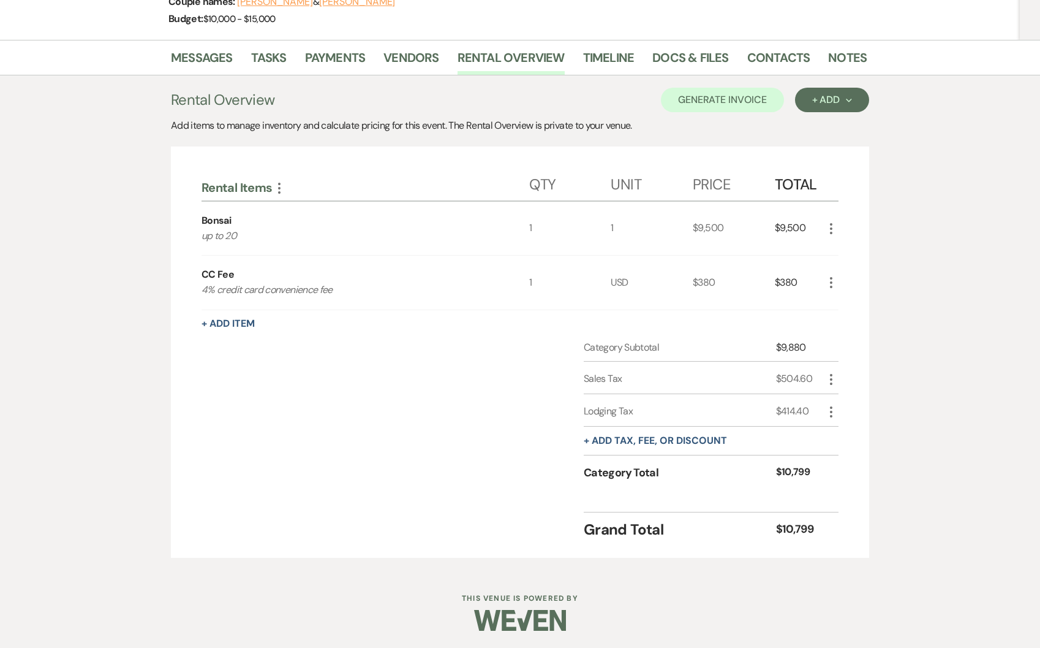
scroll to position [125, 0]
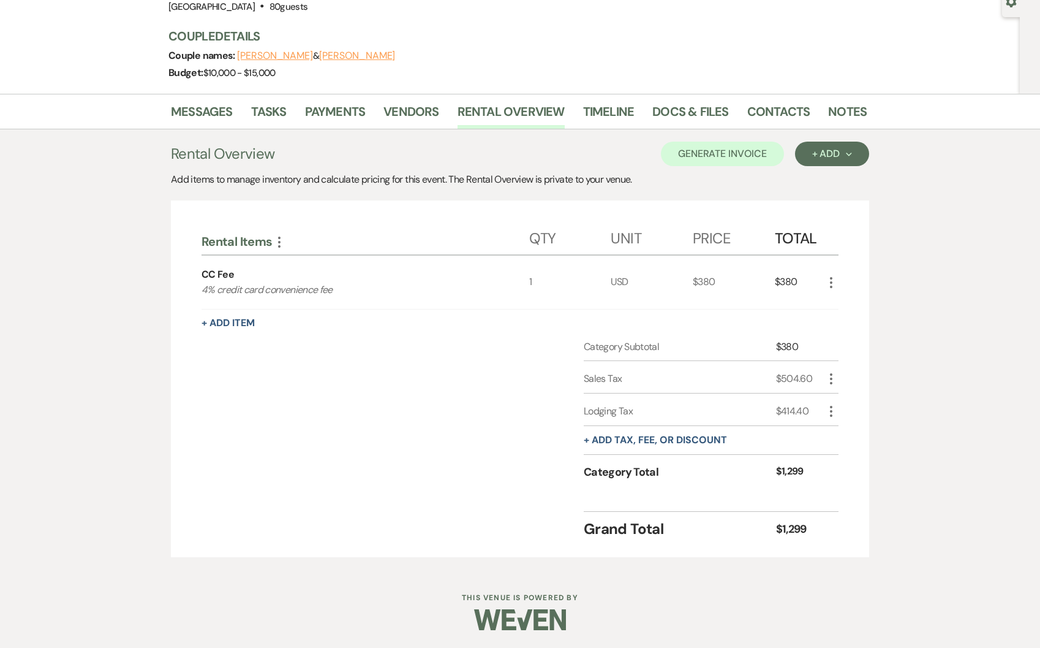
click at [829, 280] on icon "More" at bounding box center [831, 282] width 15 height 15
click at [871, 322] on button "X Delete" at bounding box center [857, 326] width 66 height 20
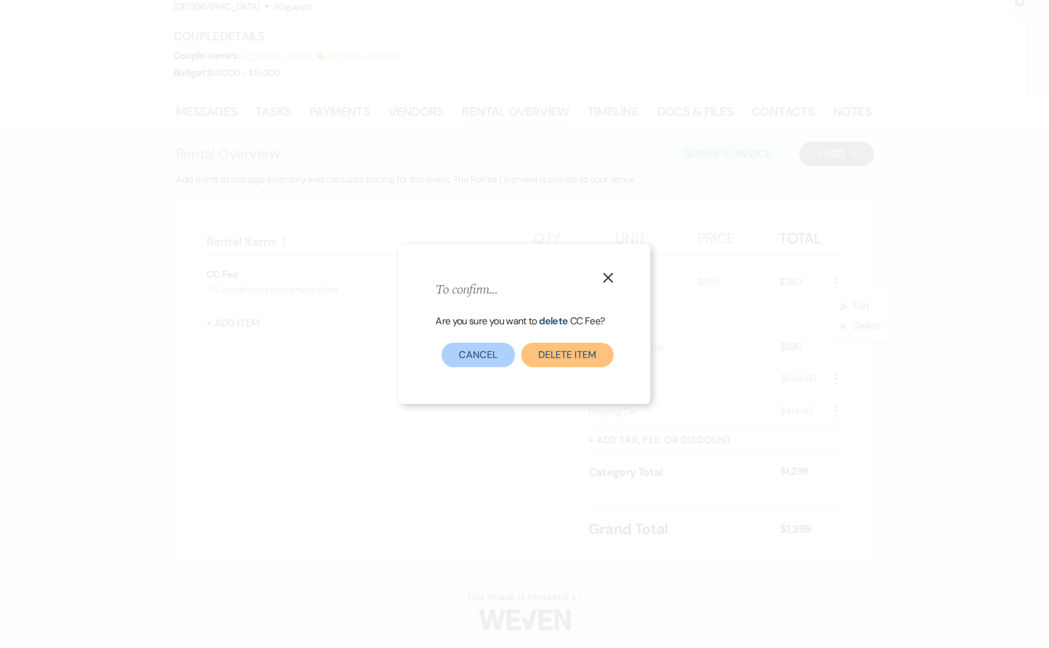
click at [556, 353] on button "Delete Item" at bounding box center [567, 354] width 93 height 25
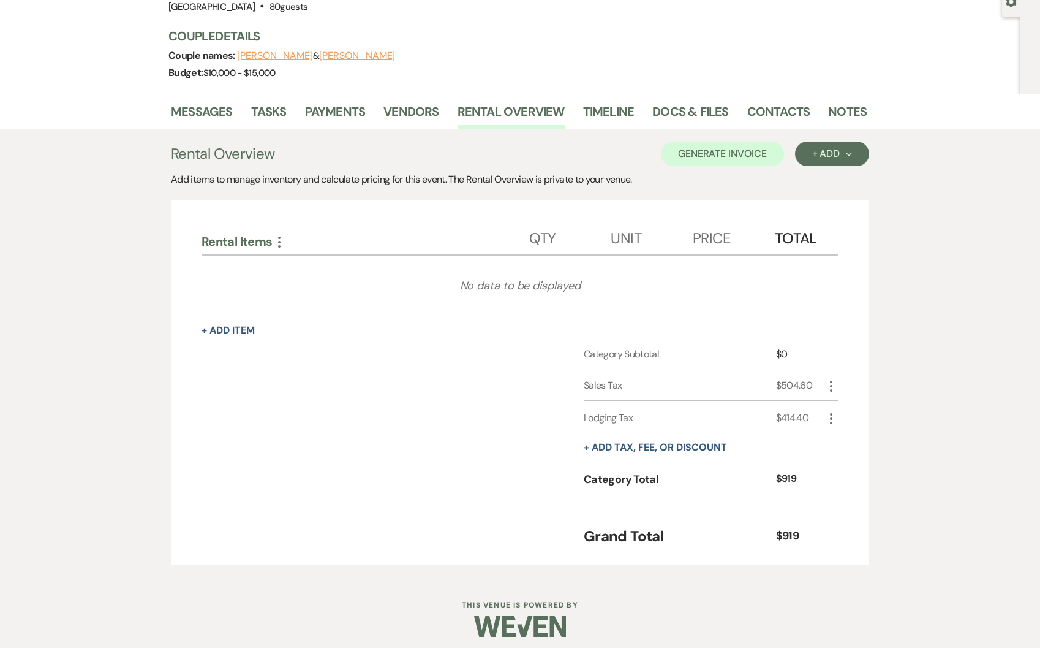
click at [834, 387] on icon "More" at bounding box center [831, 386] width 15 height 15
click at [858, 425] on button "Delete Delete" at bounding box center [857, 429] width 66 height 20
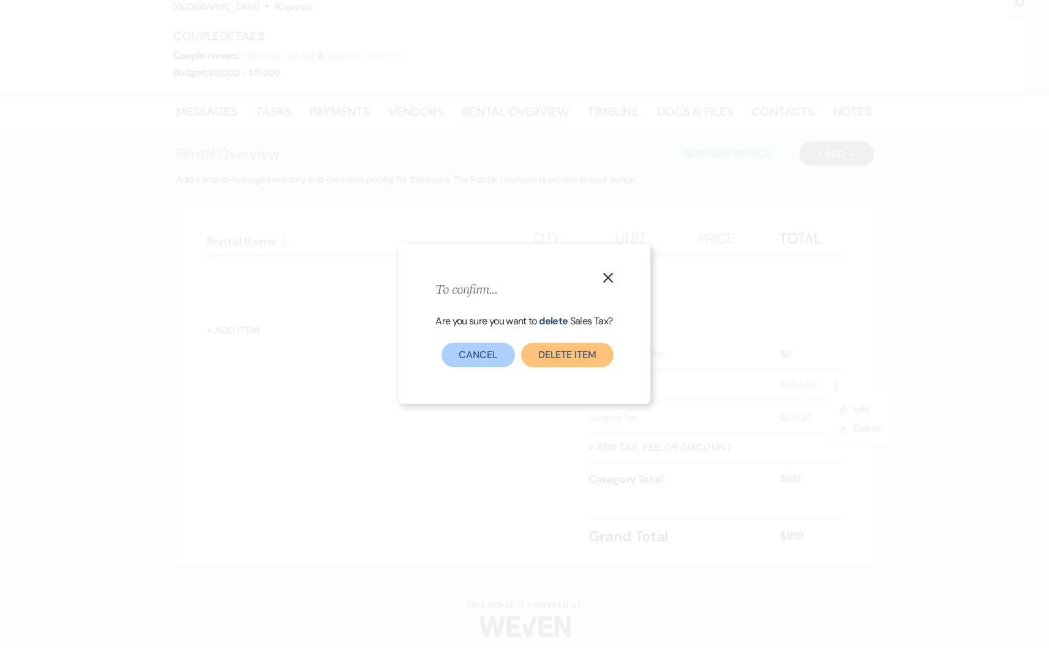
click at [599, 358] on button "Delete item" at bounding box center [567, 354] width 93 height 25
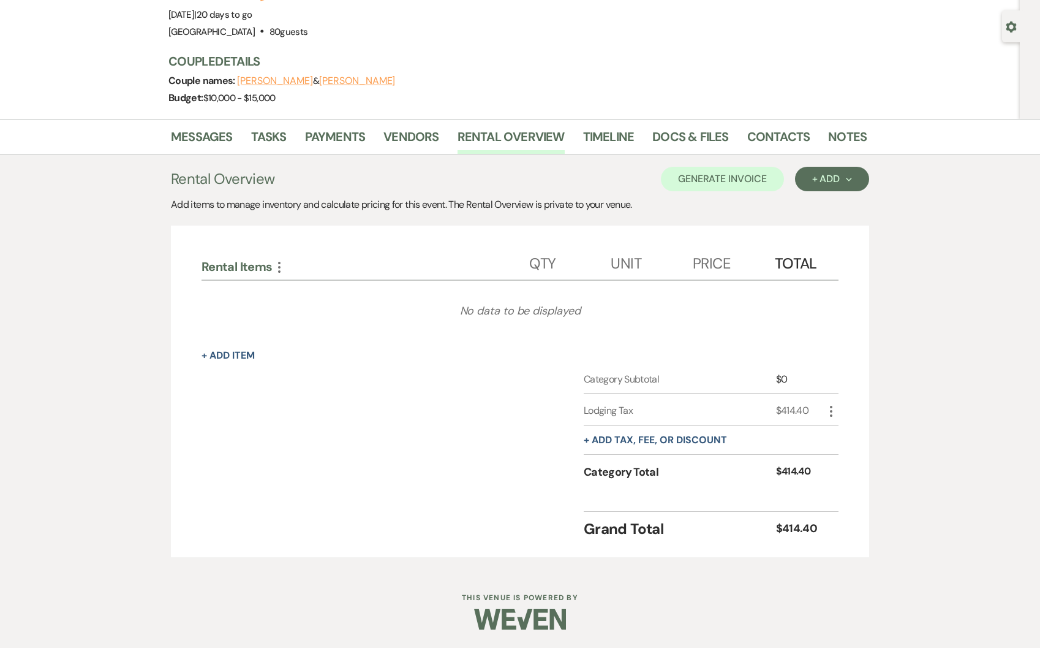
scroll to position [100, 0]
click at [830, 409] on icon "More" at bounding box center [831, 411] width 15 height 15
click at [848, 459] on button "Delete Delete" at bounding box center [857, 454] width 66 height 20
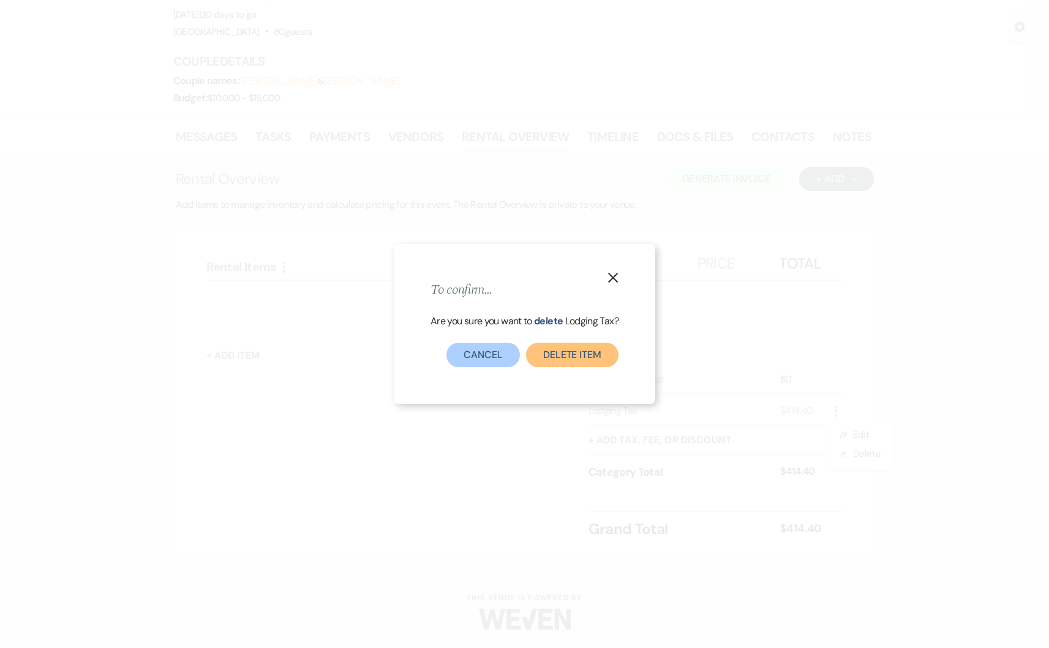
click at [589, 361] on button "Delete item" at bounding box center [572, 354] width 93 height 25
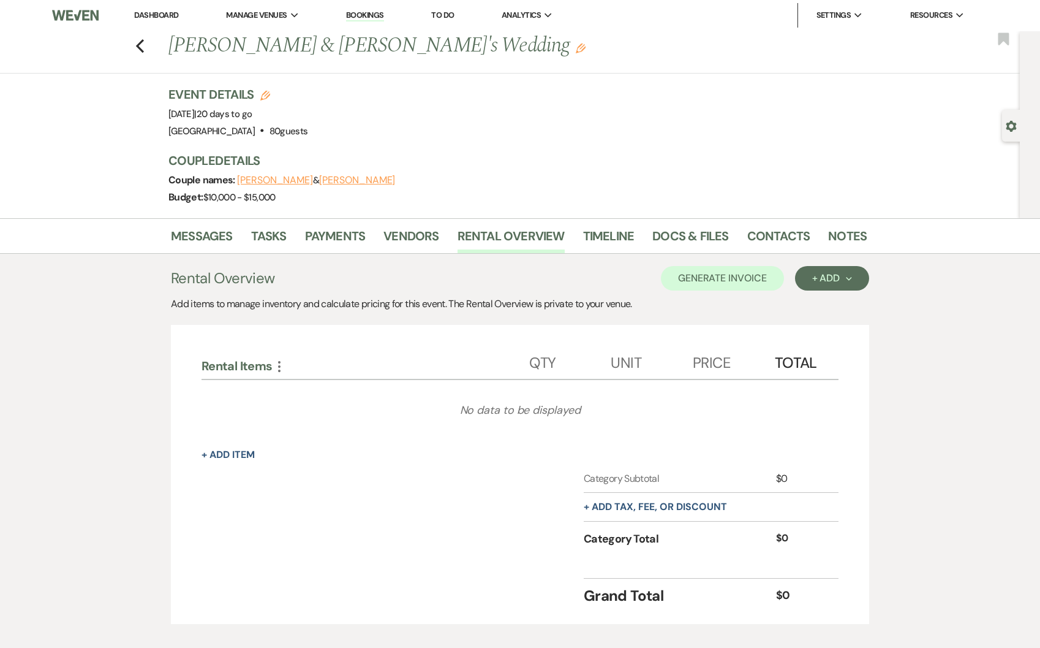
scroll to position [0, 0]
click at [722, 283] on button "Generate Invoice" at bounding box center [722, 278] width 123 height 25
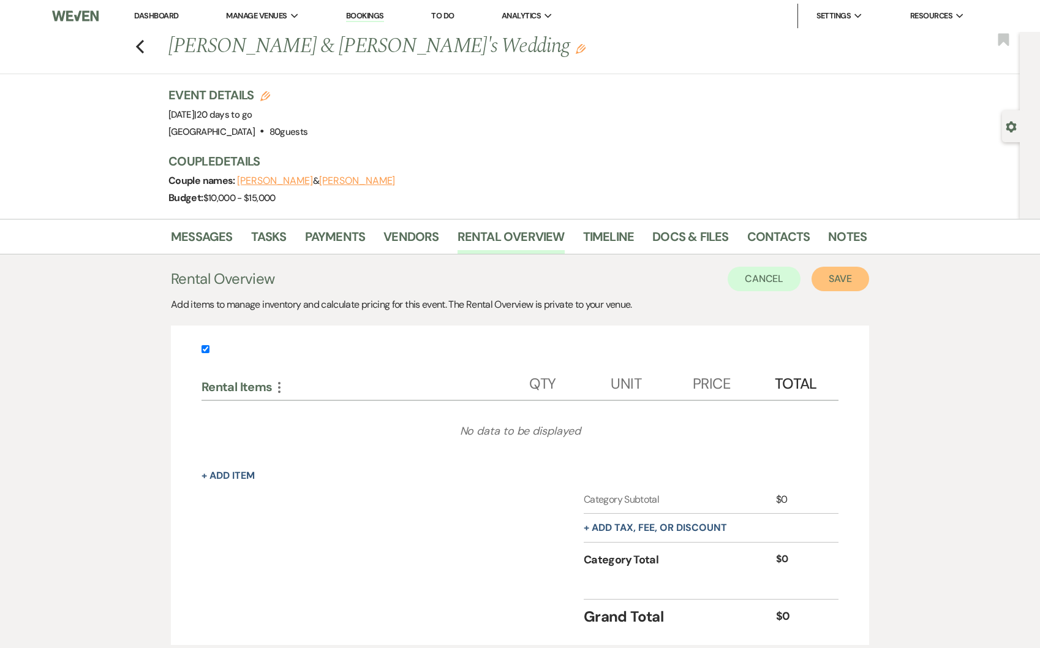
click at [848, 279] on button "Save" at bounding box center [841, 278] width 58 height 25
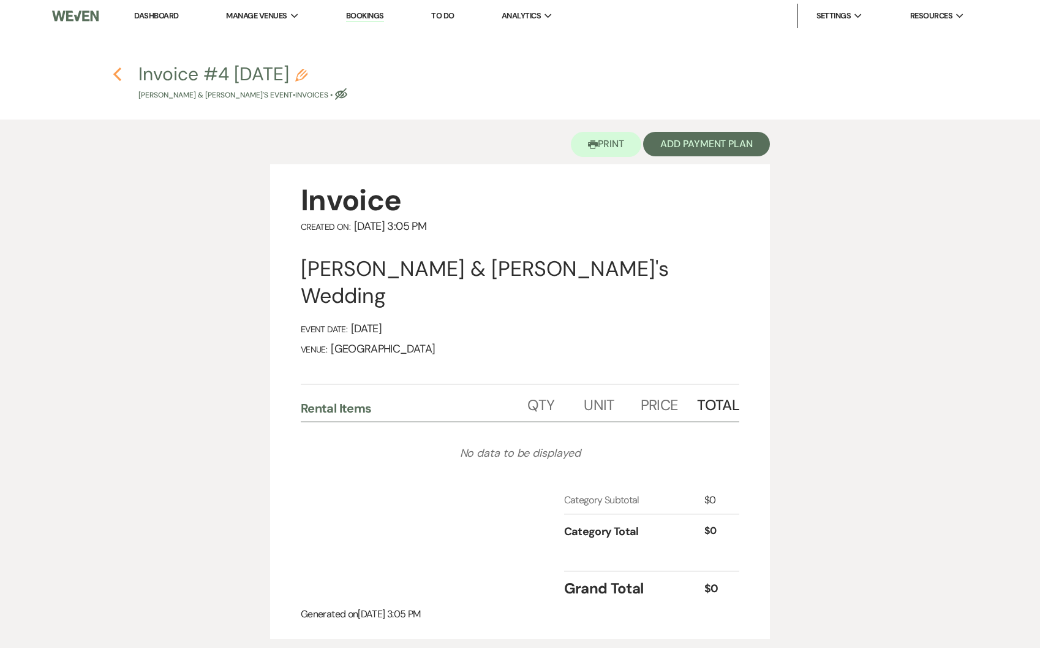
click at [117, 78] on use "button" at bounding box center [117, 73] width 8 height 13
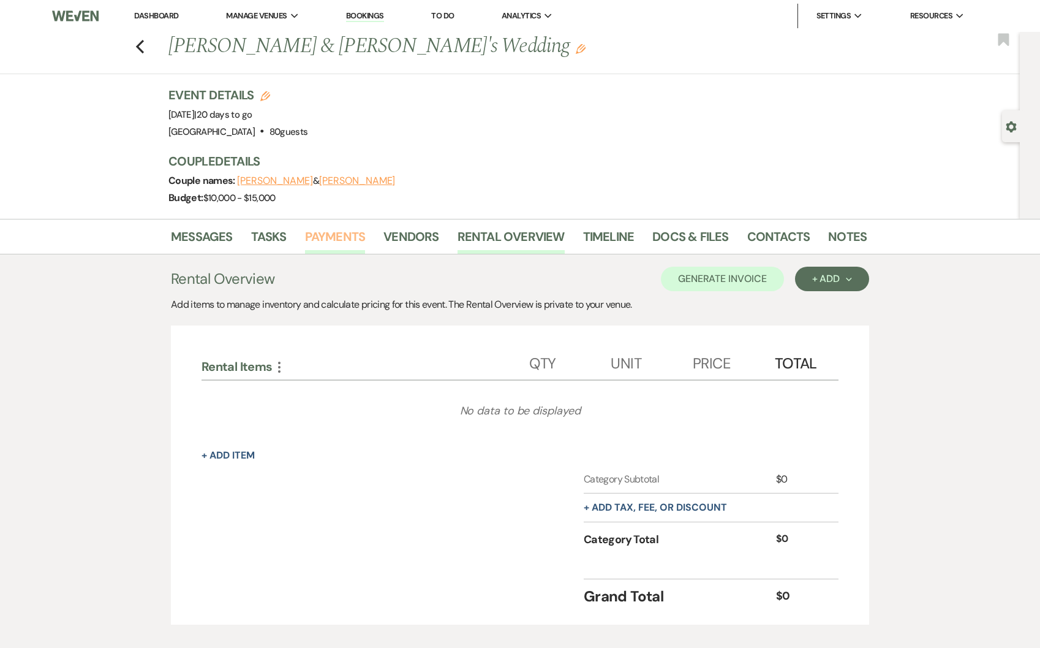
click at [338, 241] on link "Payments" at bounding box center [335, 240] width 61 height 27
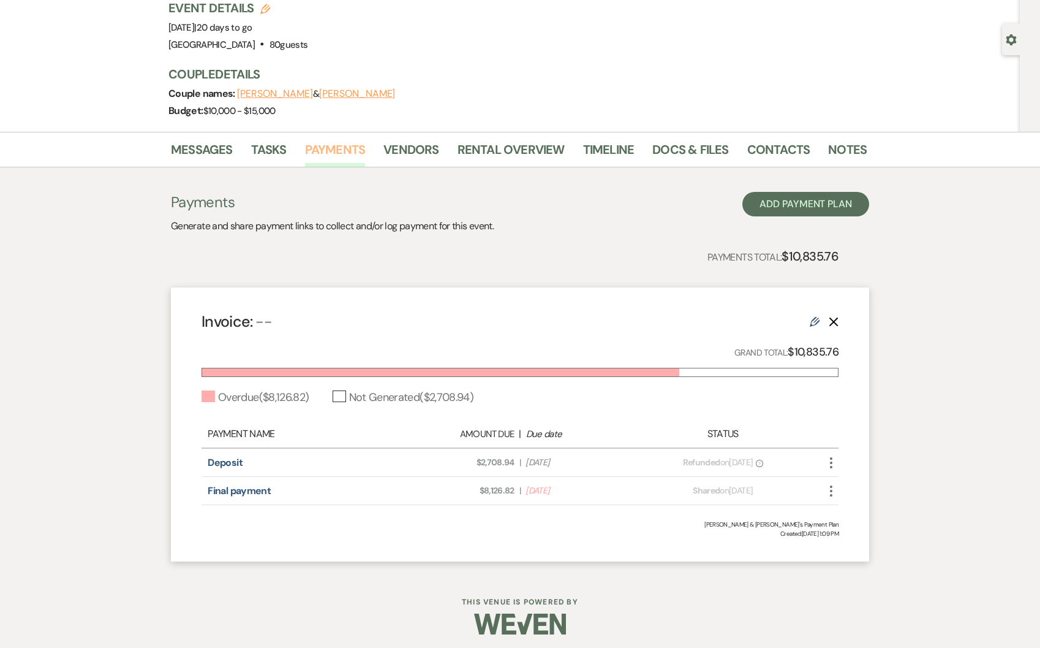
scroll to position [92, 0]
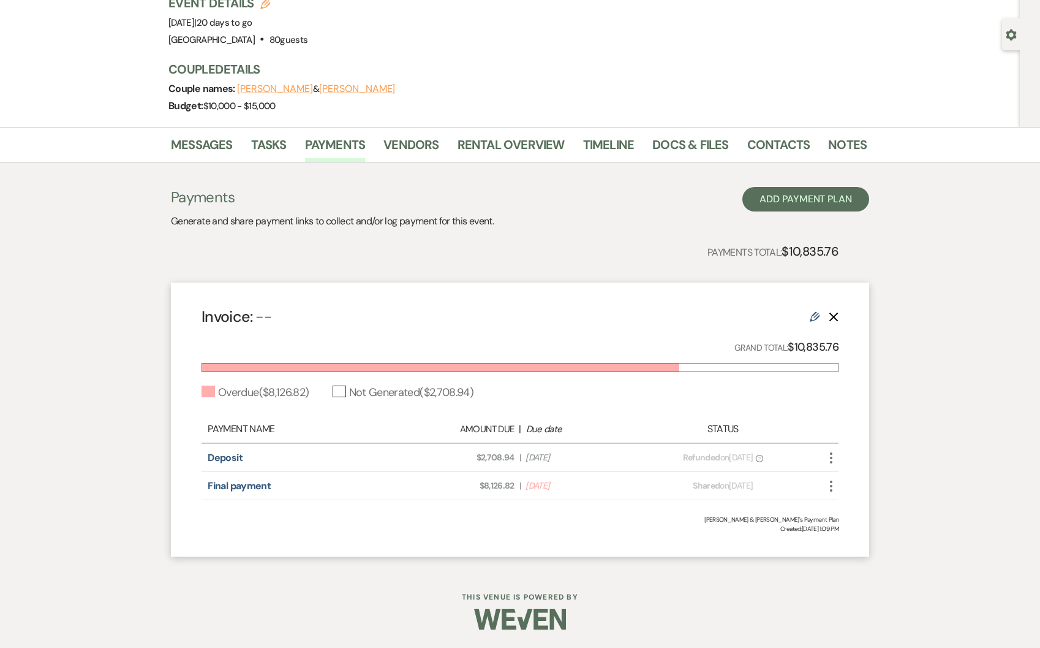
click at [818, 319] on icon "Edit" at bounding box center [815, 317] width 10 height 10
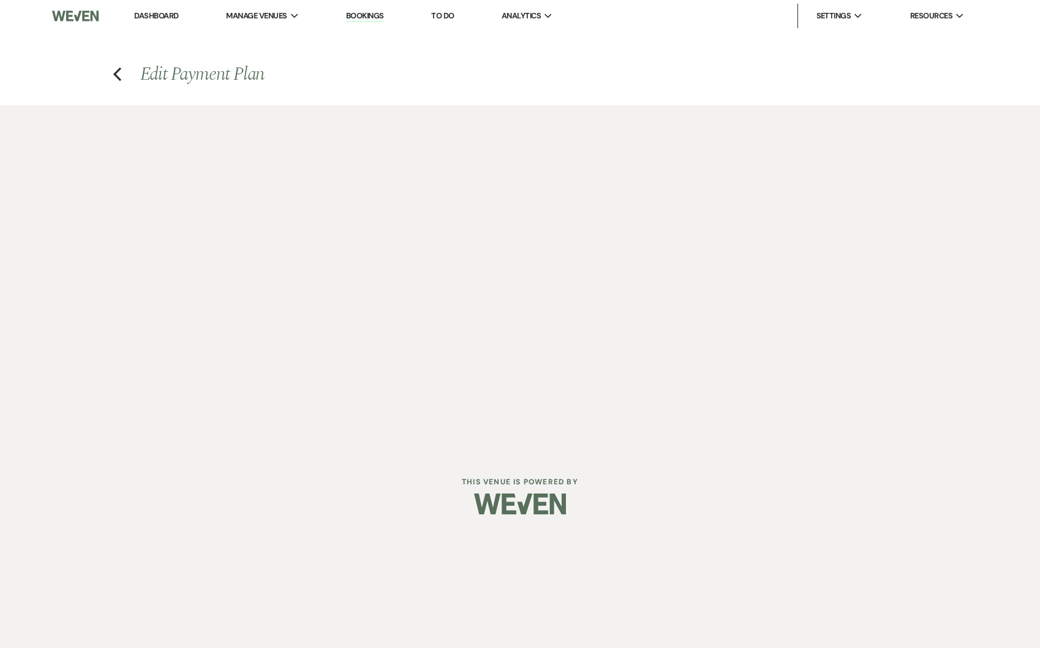
select select "1"
select select "2"
select select "percentage"
select select "true"
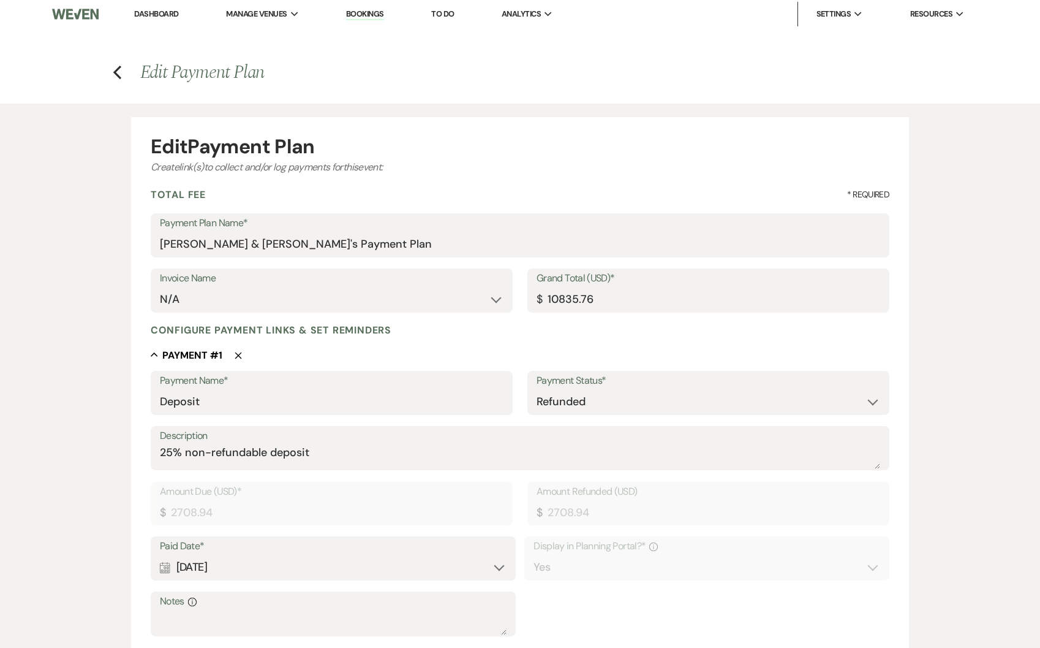
scroll to position [2, 0]
click at [195, 291] on select "N/A Invoice #1 12-19-2023 Invoice #2 12-19-2023 Invoice #3 12-19-2023 Invoice #…" at bounding box center [332, 299] width 344 height 24
select select "28779"
type input "0.00"
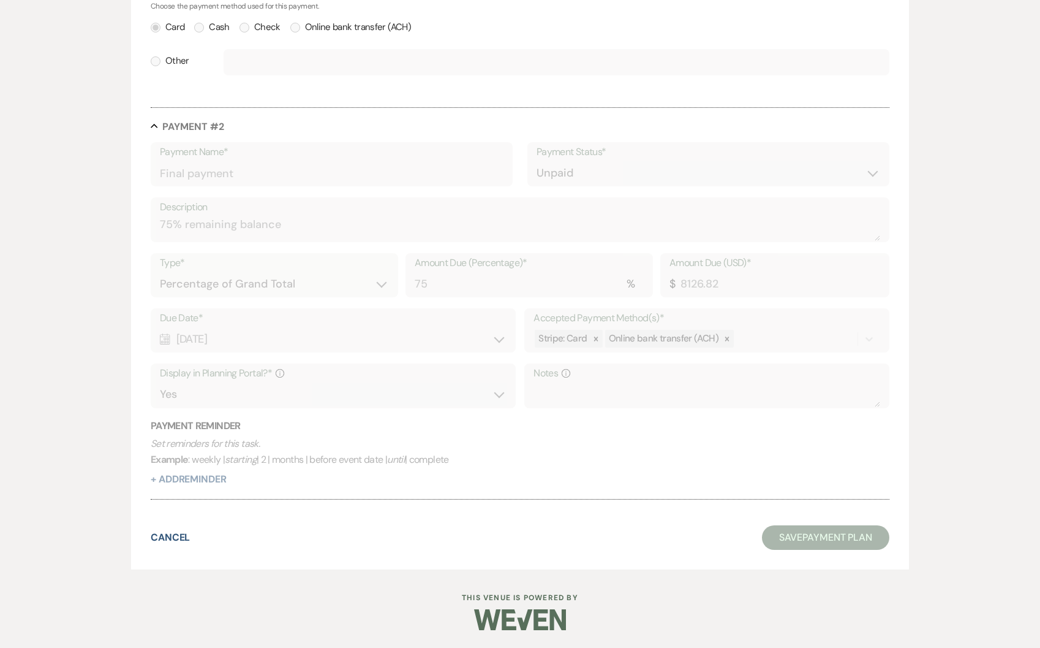
scroll to position [0, 0]
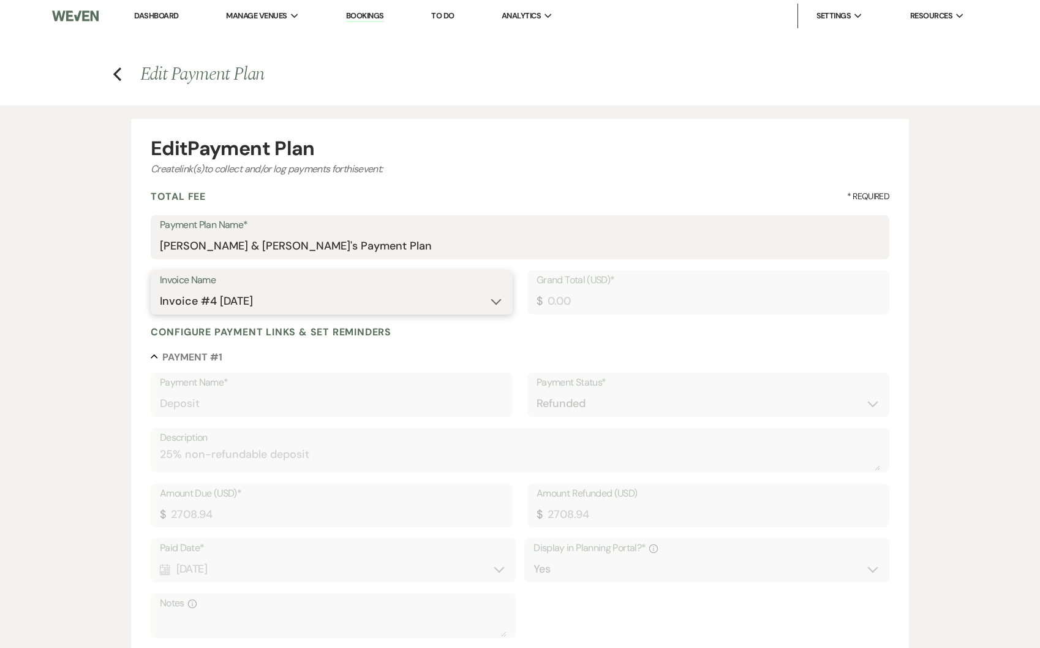
click at [431, 296] on select "N/A Invoice #1 12-19-2023 Invoice #2 12-19-2023 Invoice #3 12-19-2023 Invoice #…" at bounding box center [332, 301] width 344 height 24
click at [440, 356] on div "Collapse Payment # 1" at bounding box center [520, 356] width 739 height 12
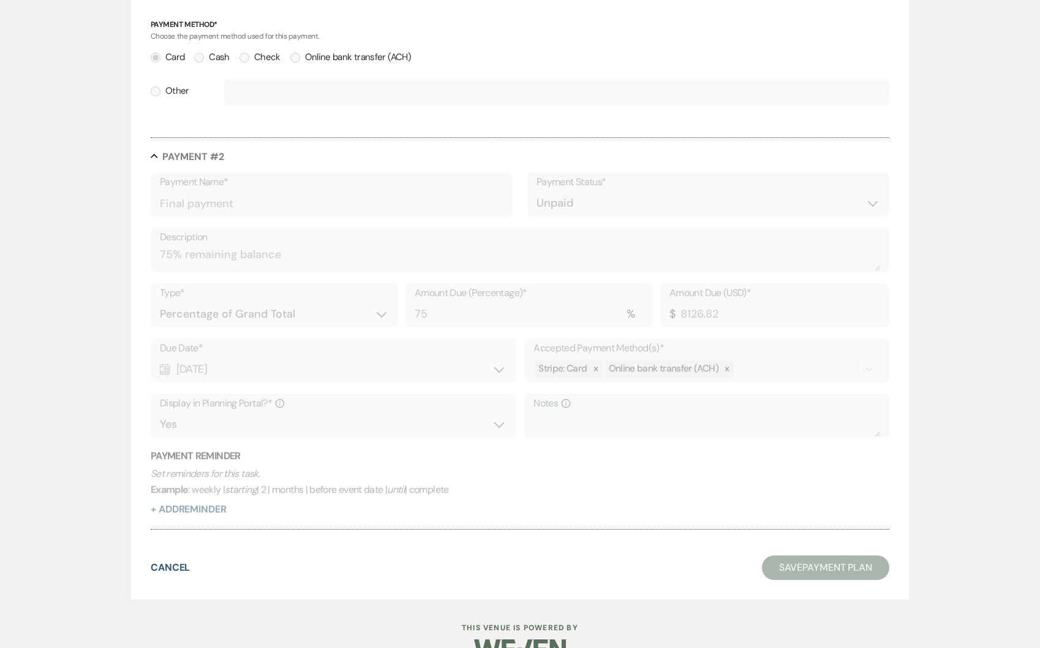
scroll to position [678, 0]
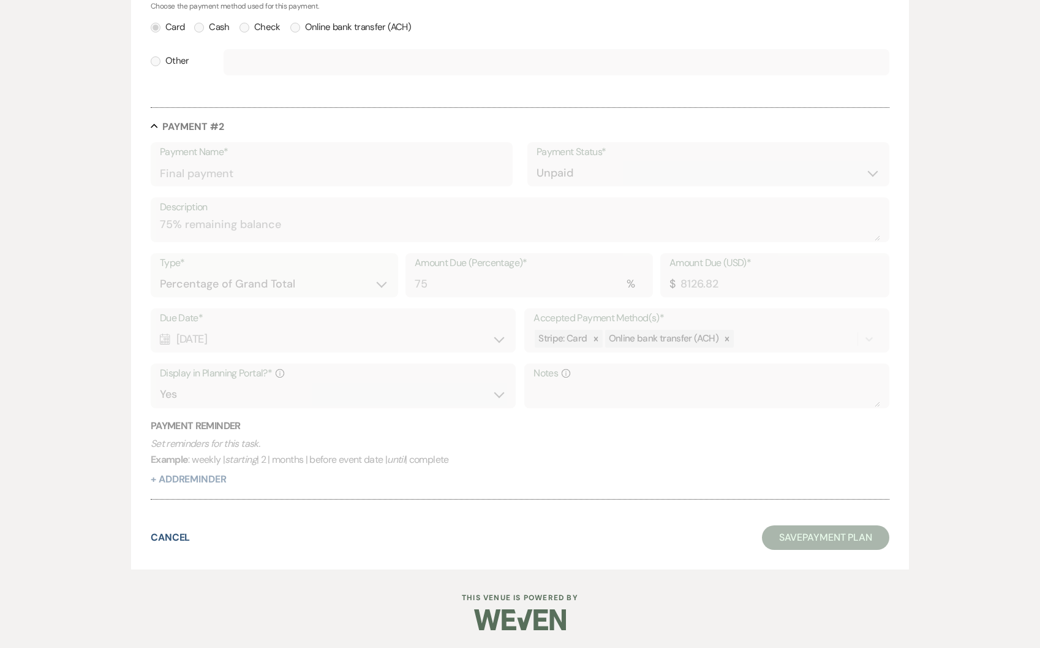
click at [878, 538] on button "Save Payment Plan" at bounding box center [825, 537] width 127 height 25
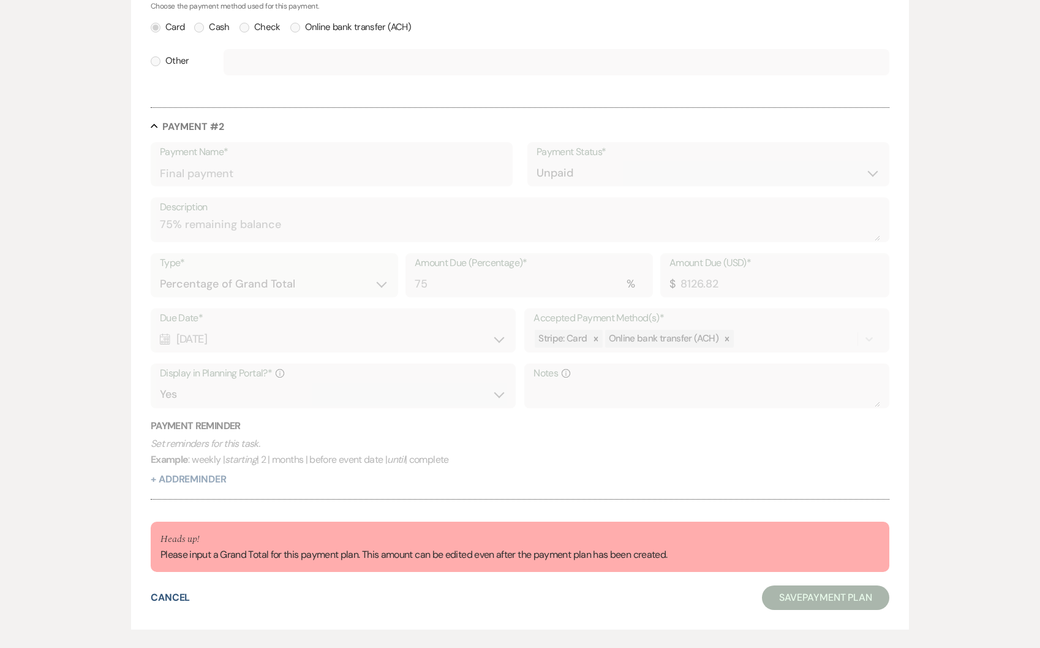
click at [992, 553] on div "Edit Payment Plan Create link(s) to collect and/or log payments for this event:…" at bounding box center [520, 27] width 1040 height 1203
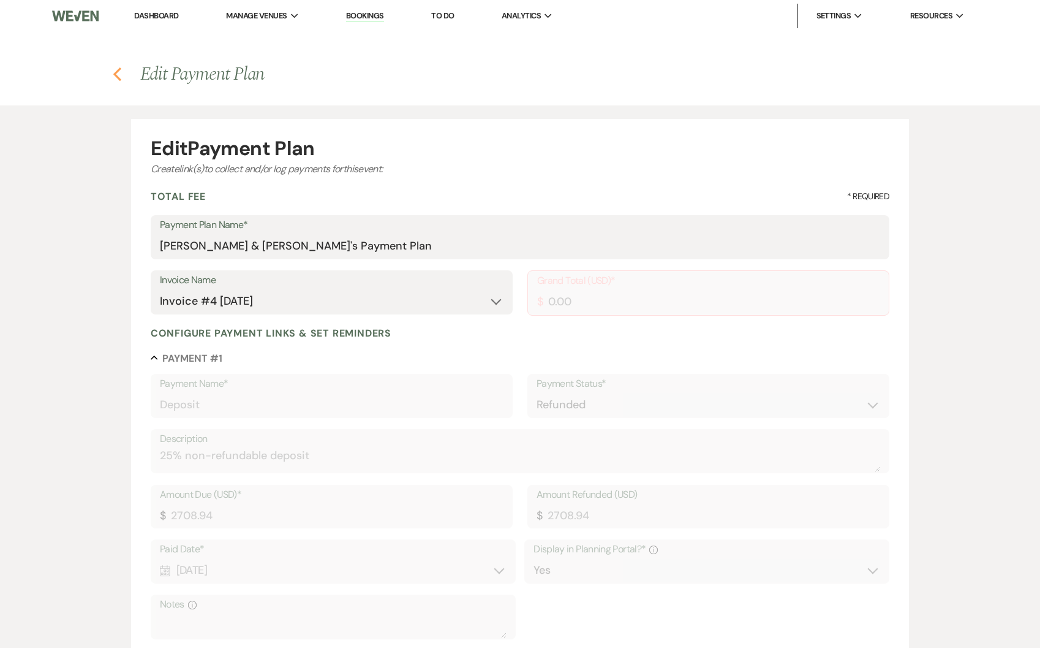
click at [118, 78] on use "button" at bounding box center [117, 73] width 8 height 13
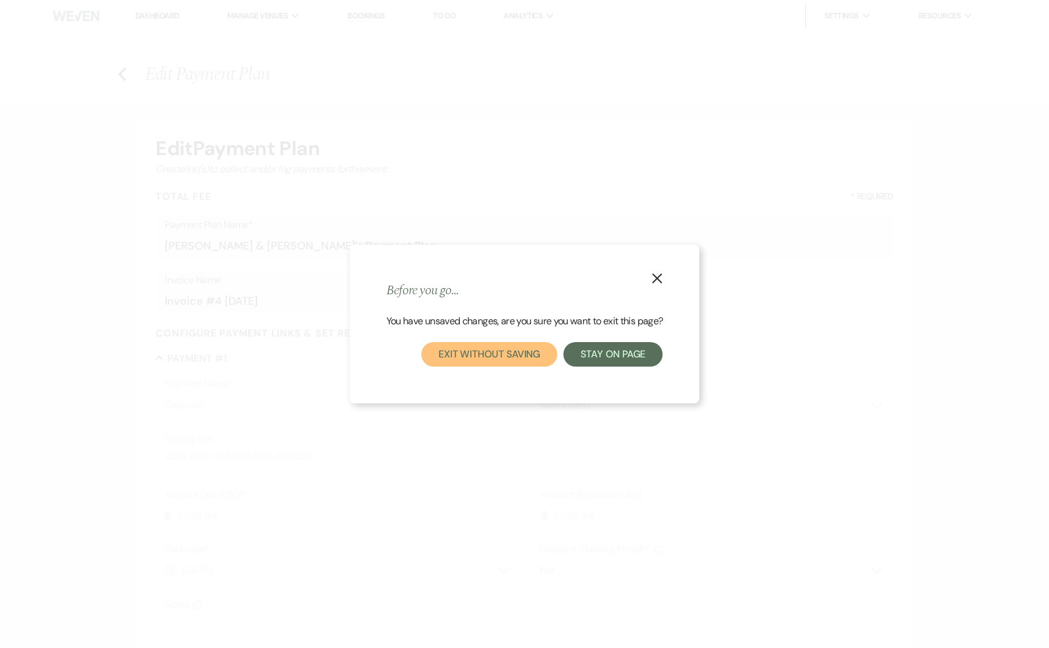
click at [526, 358] on button "Exit without saving" at bounding box center [489, 354] width 136 height 25
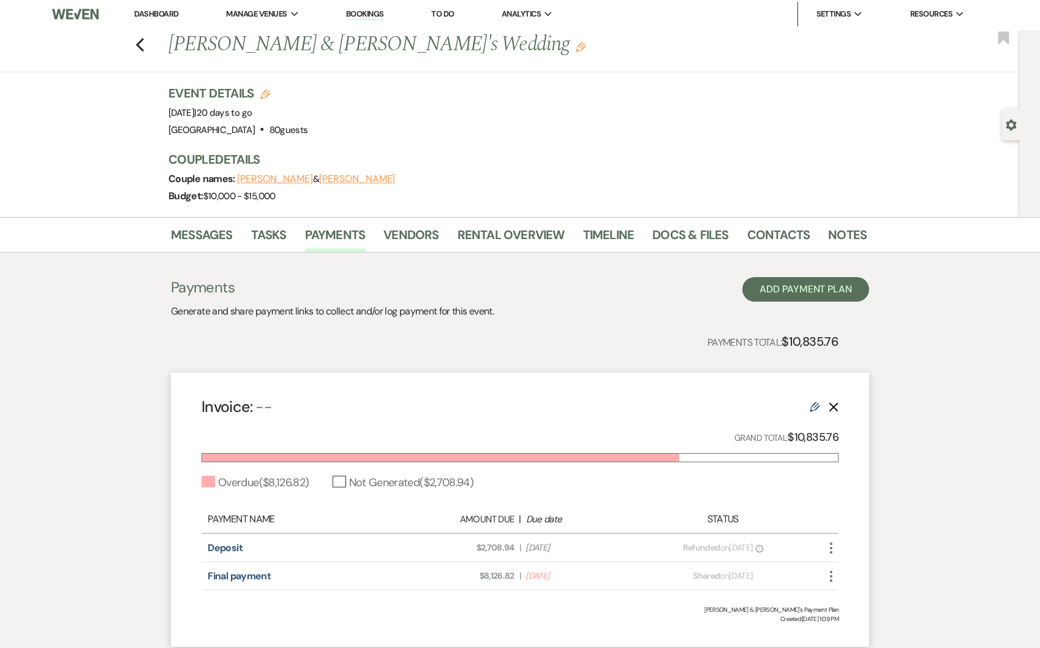
scroll to position [2, 0]
click at [548, 38] on li "[GEOGRAPHIC_DATA]" at bounding box center [576, 38] width 110 height 12
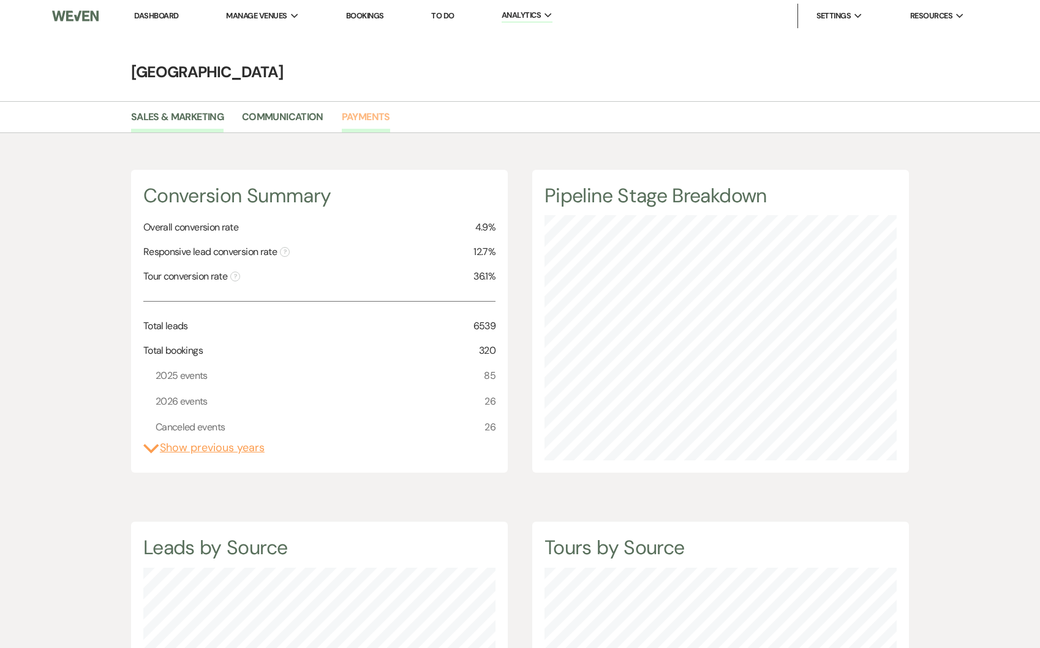
click at [380, 119] on link "Payments" at bounding box center [366, 120] width 48 height 23
select select "2025"
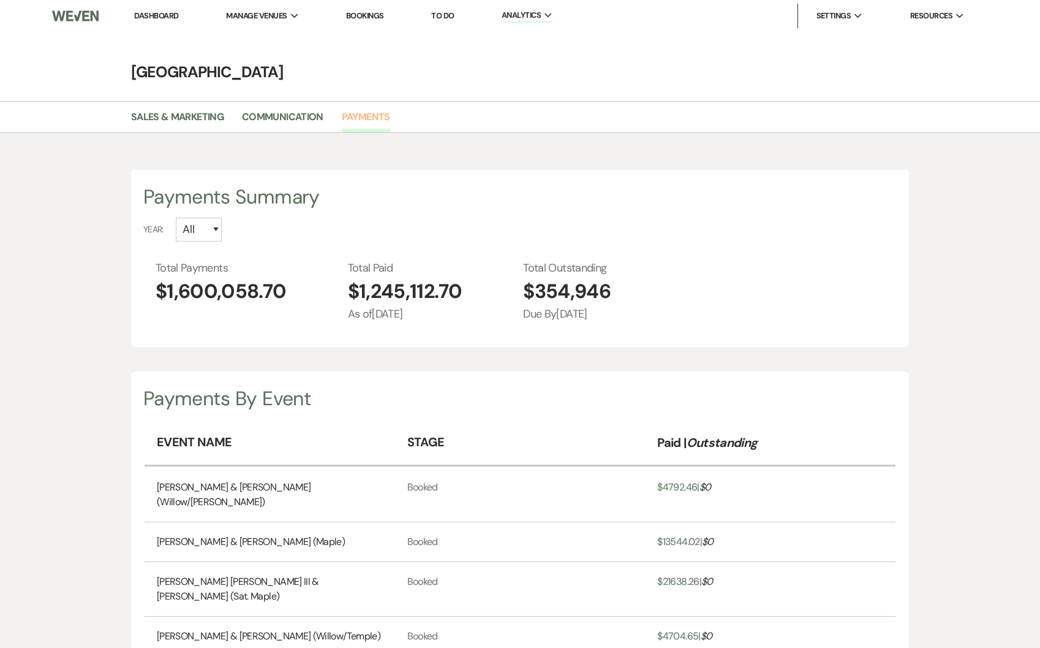
scroll to position [648, 1040]
click at [183, 229] on select "All 2026 2025 2024 2023 2022" at bounding box center [199, 229] width 46 height 24
select select "2025"
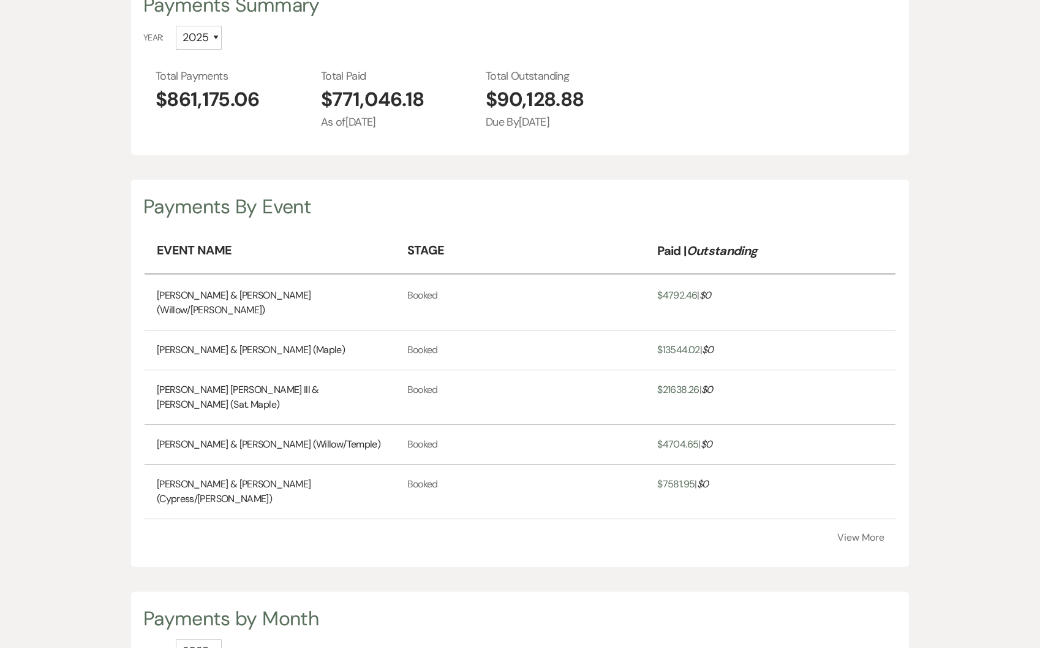
click at [873, 532] on button "View More" at bounding box center [860, 537] width 47 height 10
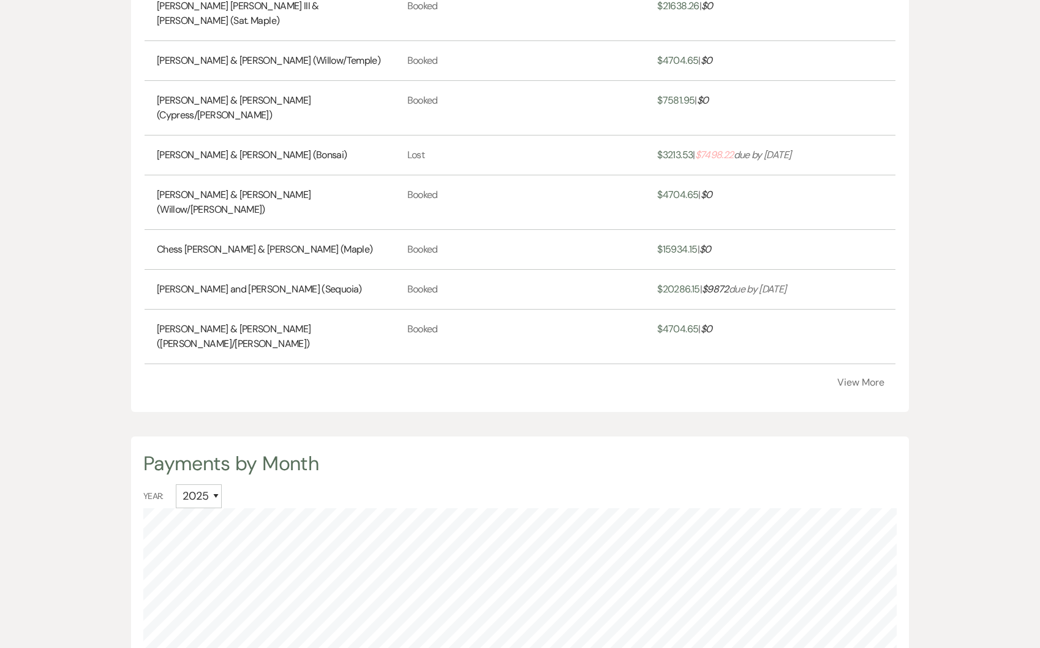
click at [858, 377] on button "View More" at bounding box center [860, 382] width 47 height 10
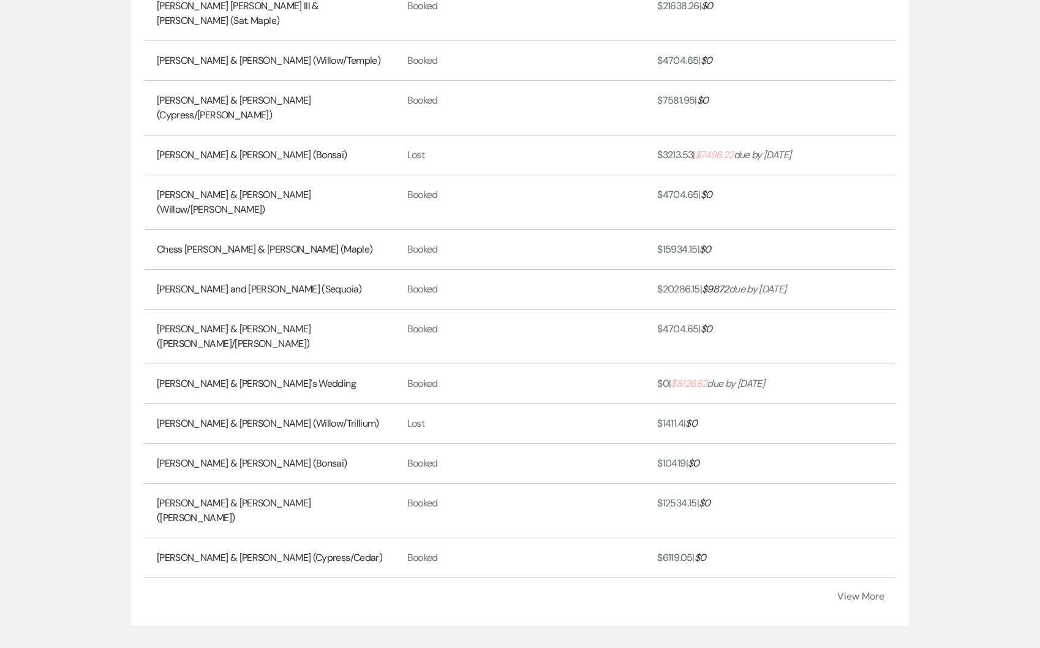
click at [845, 591] on button "View More" at bounding box center [860, 596] width 47 height 10
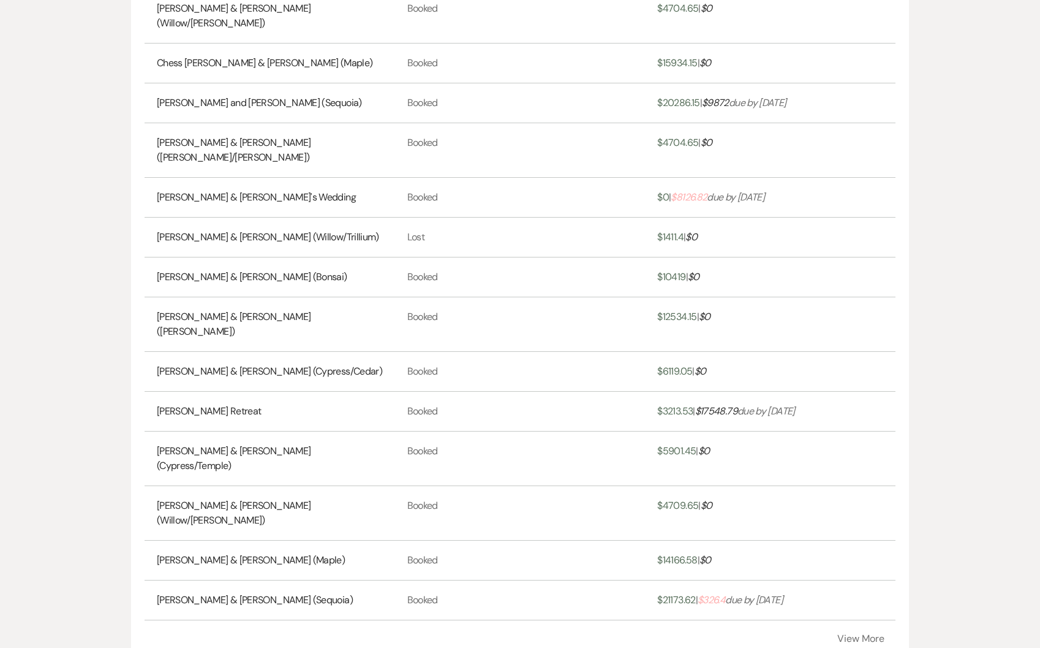
click at [705, 593] on span "$ 326.4" at bounding box center [712, 599] width 28 height 13
click at [901, 400] on div "Payments By Event Event Name Stage Paid | Outstanding Venessa Sandoval & Nicole…" at bounding box center [520, 139] width 778 height 1058
click at [858, 633] on button "View More" at bounding box center [860, 638] width 47 height 10
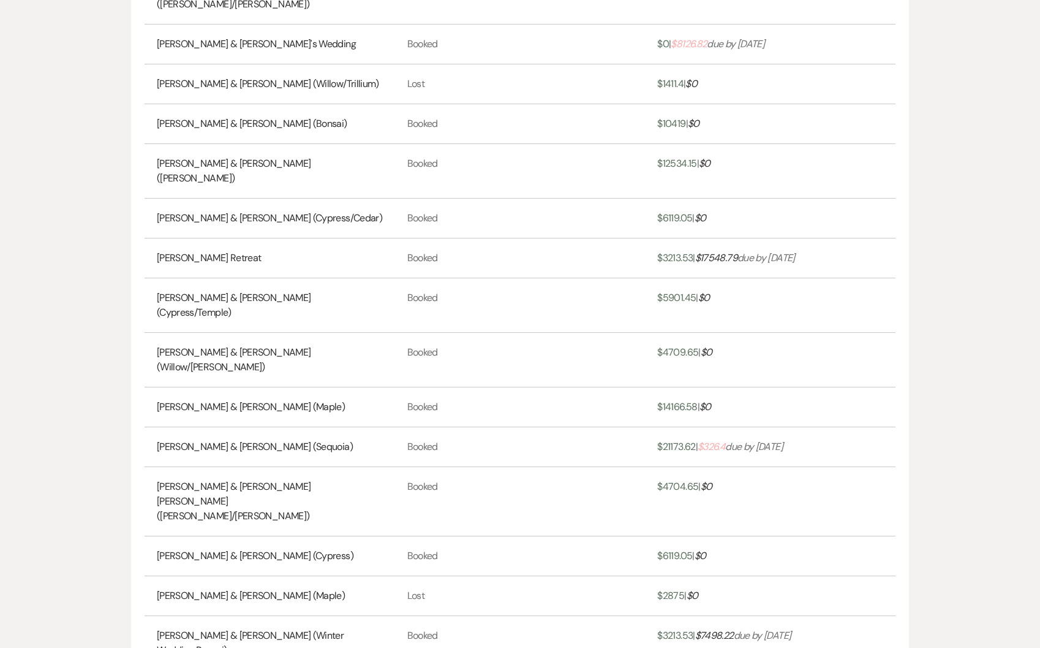
scroll to position [1143, 0]
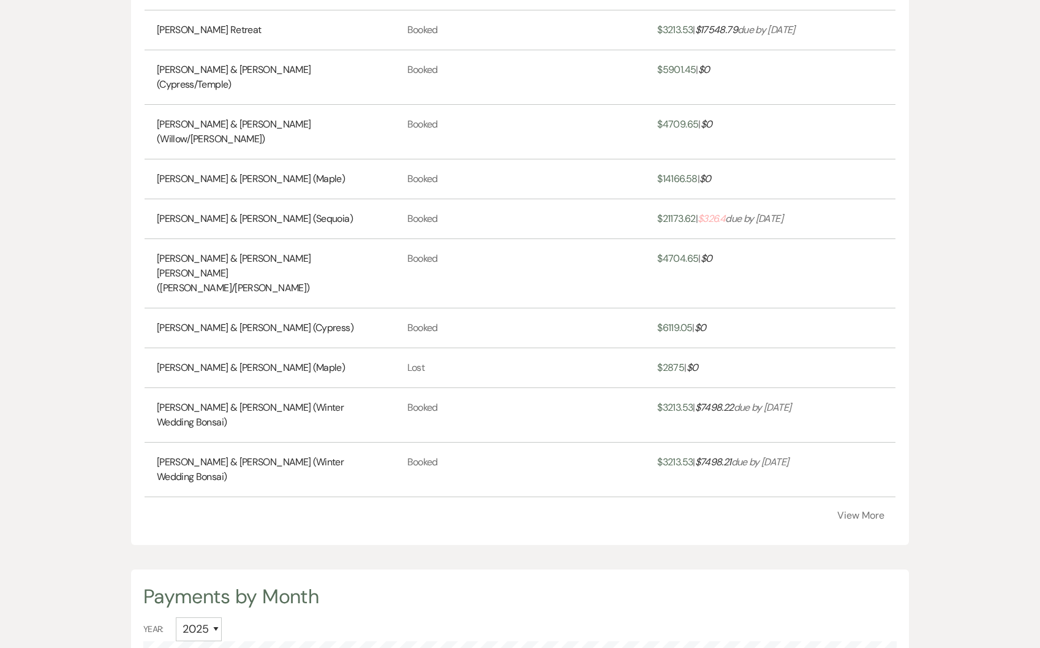
click at [857, 510] on button "View More" at bounding box center [860, 515] width 47 height 10
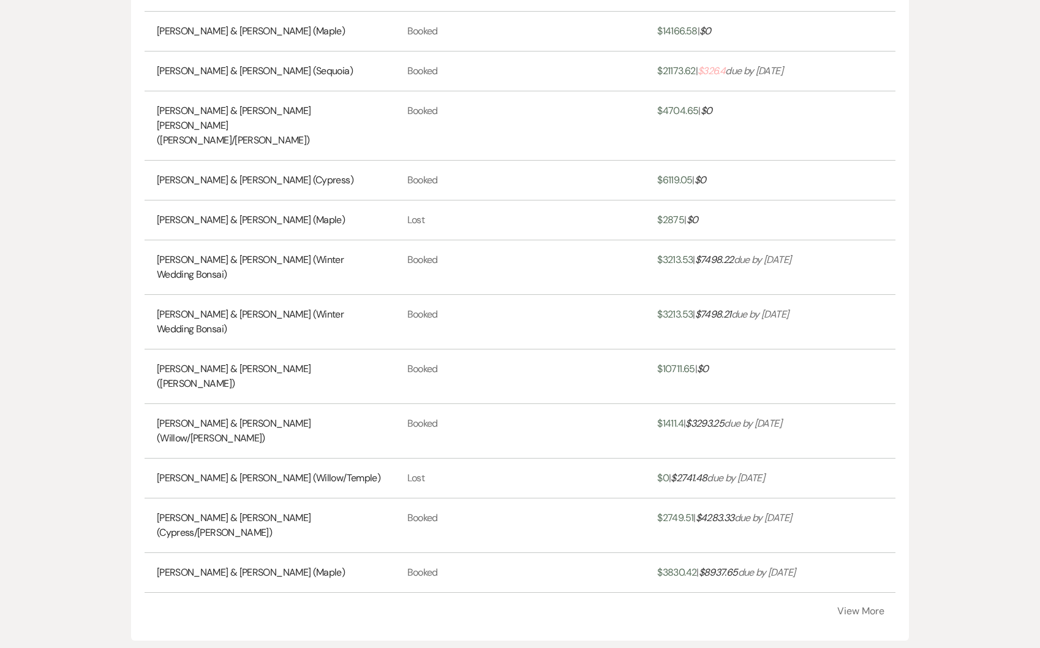
scroll to position [1340, 0]
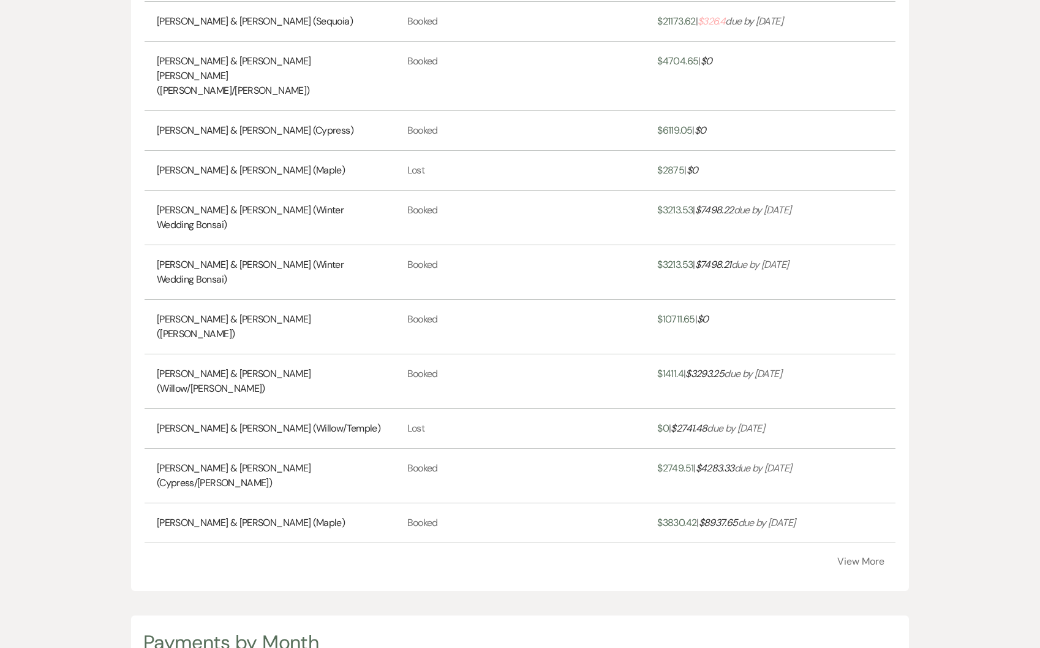
click at [874, 556] on button "View More" at bounding box center [860, 561] width 47 height 10
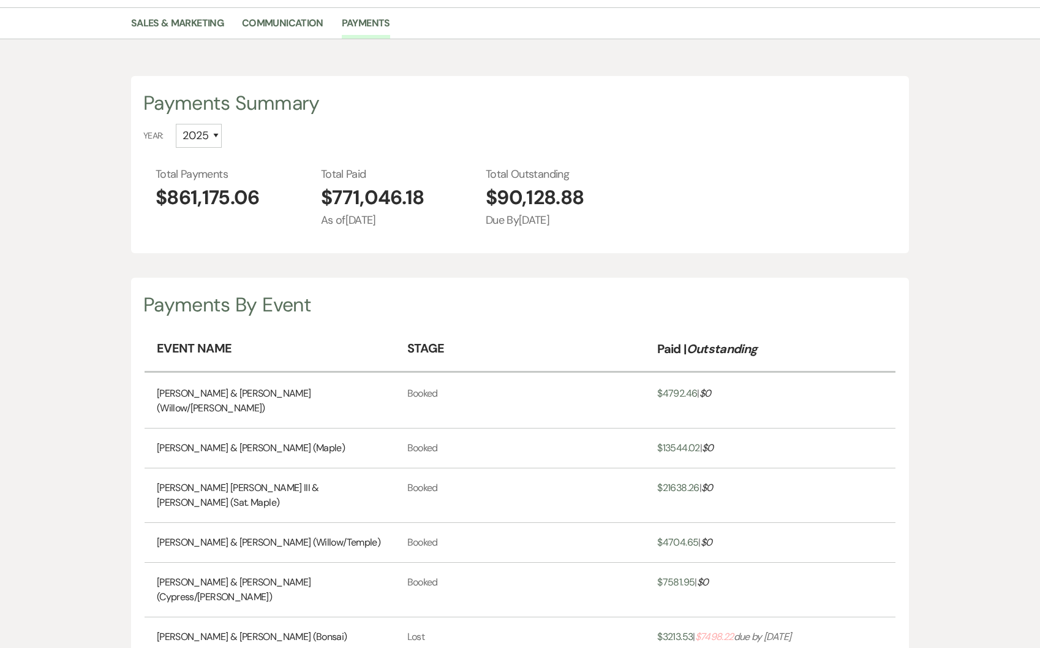
scroll to position [0, 0]
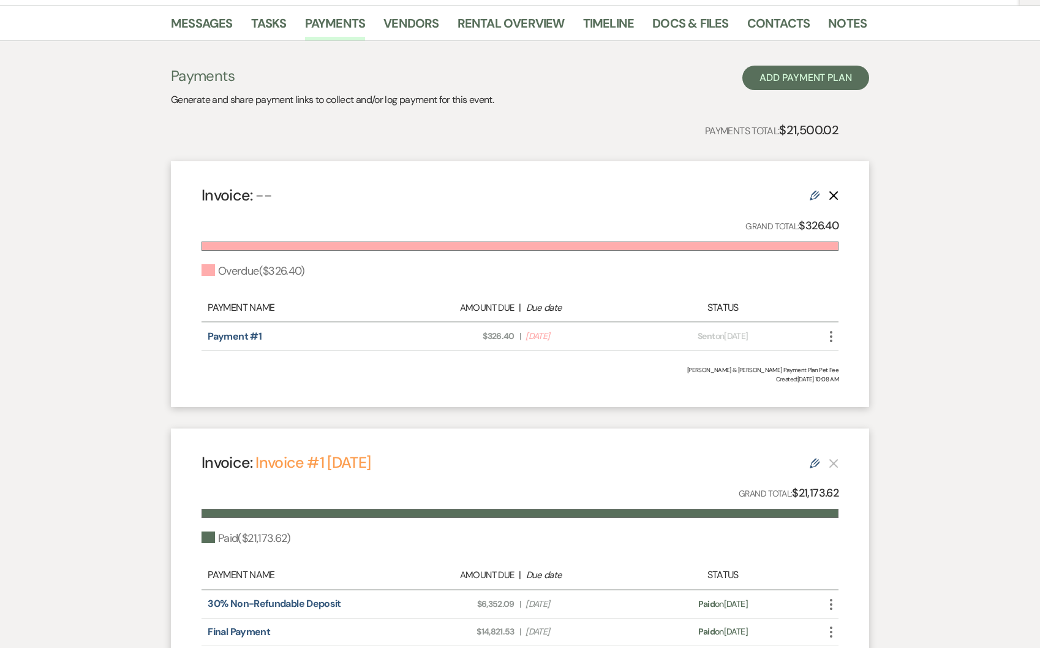
scroll to position [197, 0]
